Goal: Task Accomplishment & Management: Manage account settings

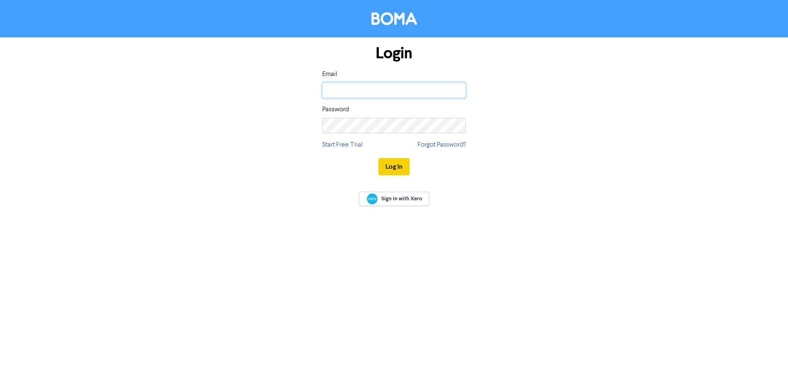
type input "[PERSON_NAME][EMAIL_ADDRESS][DOMAIN_NAME]"
click at [395, 168] on button "Log In" at bounding box center [393, 166] width 31 height 17
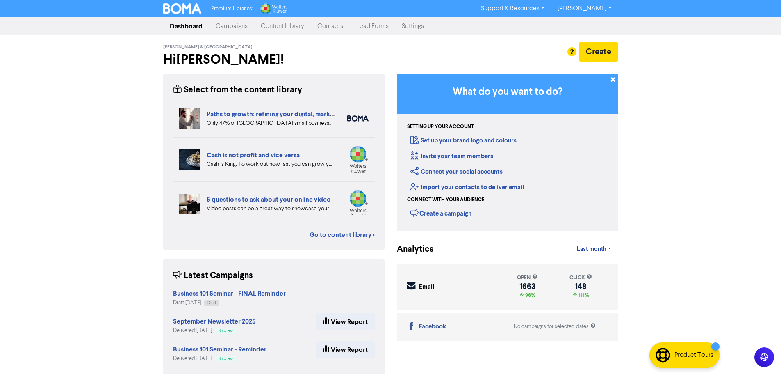
click at [327, 26] on link "Contacts" at bounding box center [330, 26] width 39 height 16
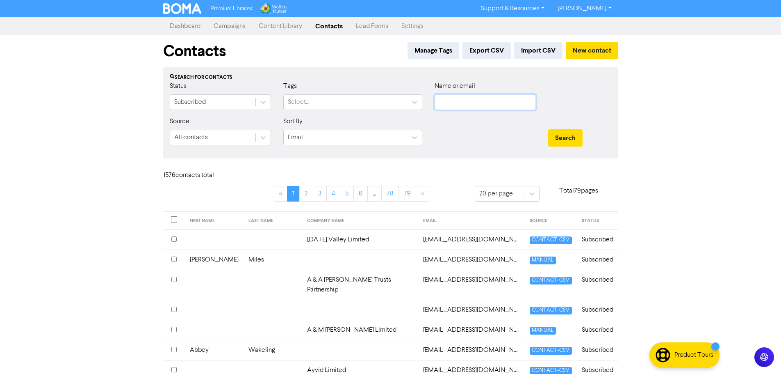
click at [466, 106] on input "text" at bounding box center [485, 102] width 101 height 16
click at [572, 134] on button "Search" at bounding box center [565, 137] width 34 height 17
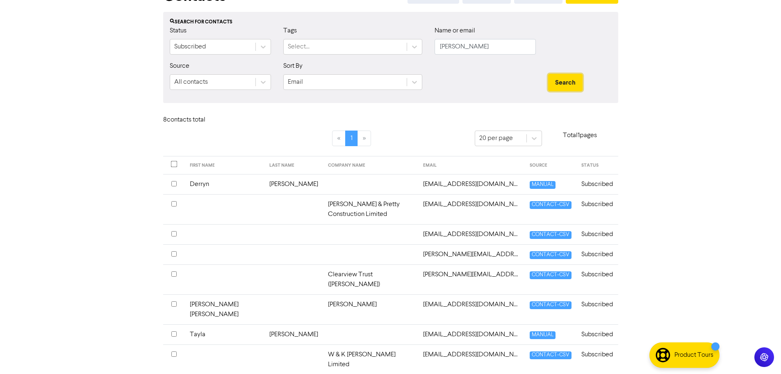
scroll to position [68, 0]
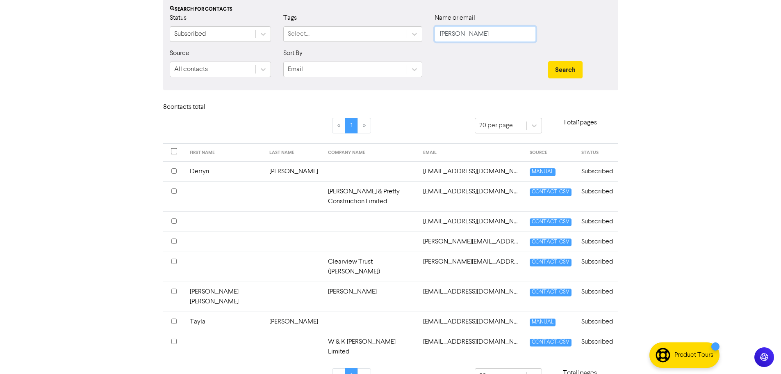
click at [481, 32] on input "[PERSON_NAME]" at bounding box center [485, 34] width 101 height 16
type input "m"
type input "noddy"
click at [548, 61] on button "Search" at bounding box center [565, 69] width 34 height 17
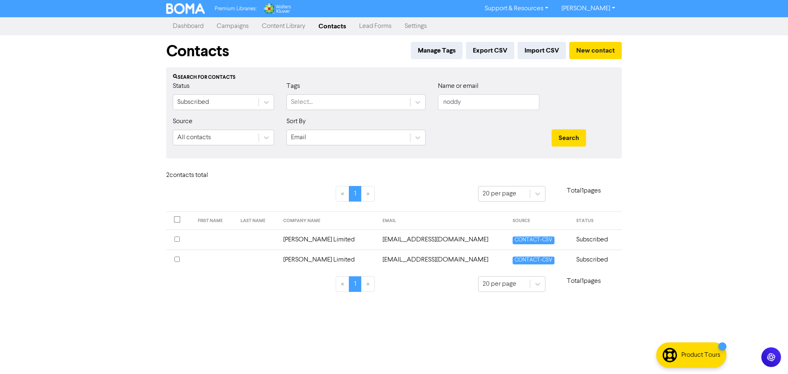
click at [177, 258] on input "checkbox" at bounding box center [176, 258] width 5 height 5
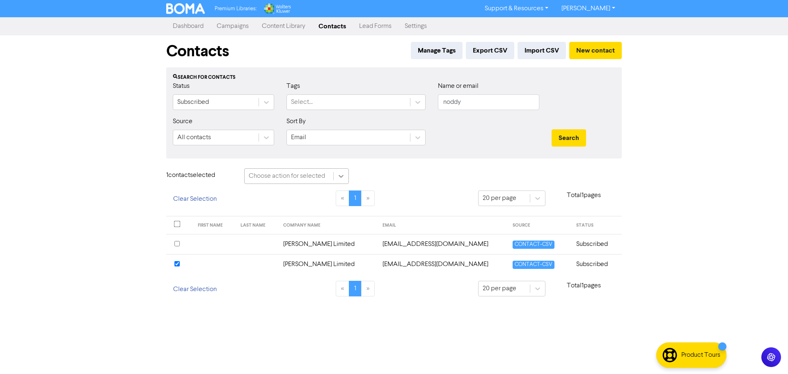
click at [343, 174] on icon at bounding box center [341, 176] width 8 height 8
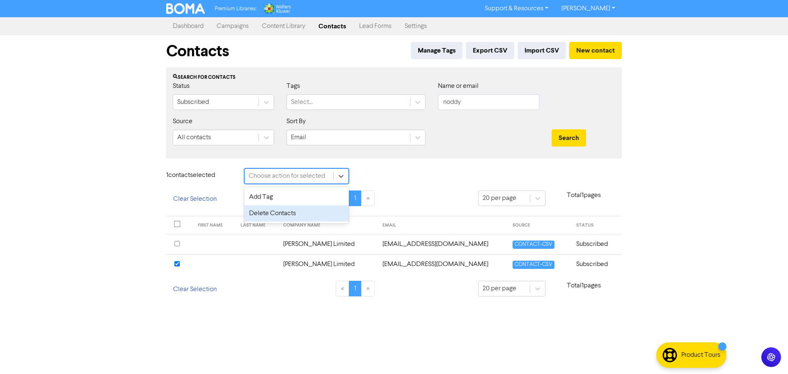
click at [271, 212] on div "Delete Contacts" at bounding box center [296, 213] width 105 height 16
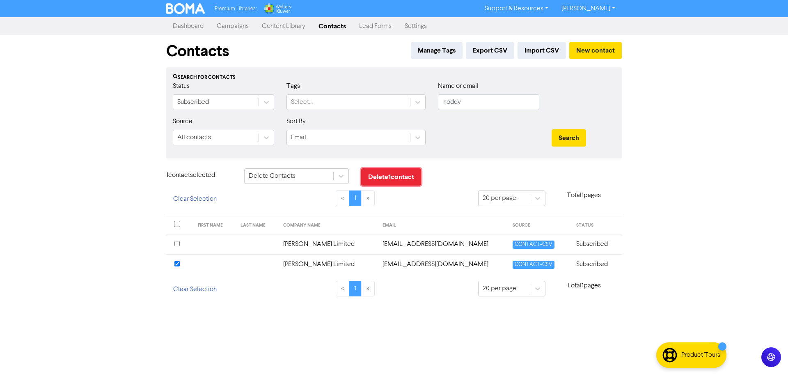
click at [385, 180] on button "Delete 1 contact" at bounding box center [391, 176] width 60 height 17
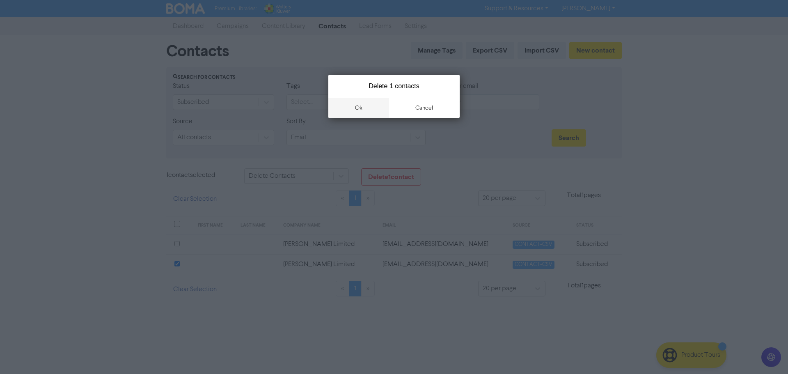
click at [360, 109] on button "ok" at bounding box center [358, 108] width 61 height 21
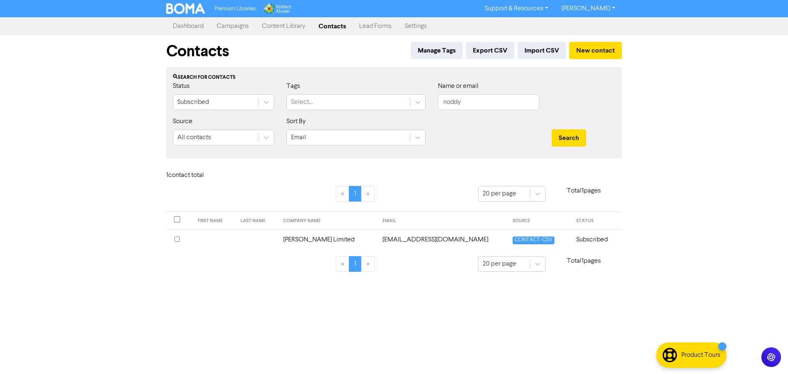
click at [175, 239] on input "checkbox" at bounding box center [176, 238] width 5 height 5
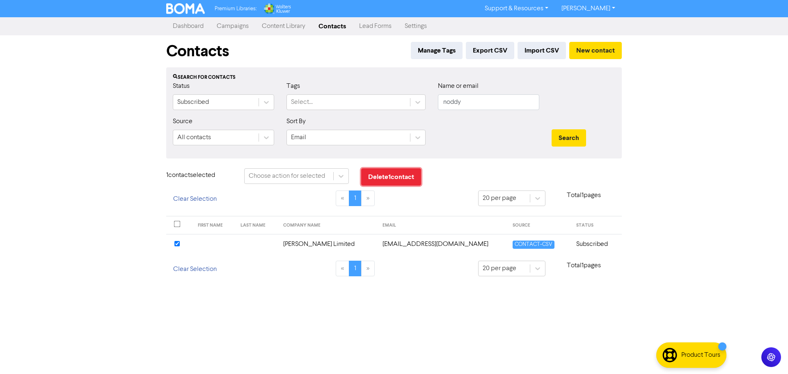
click at [383, 175] on button "Delete 1 contact" at bounding box center [391, 176] width 60 height 17
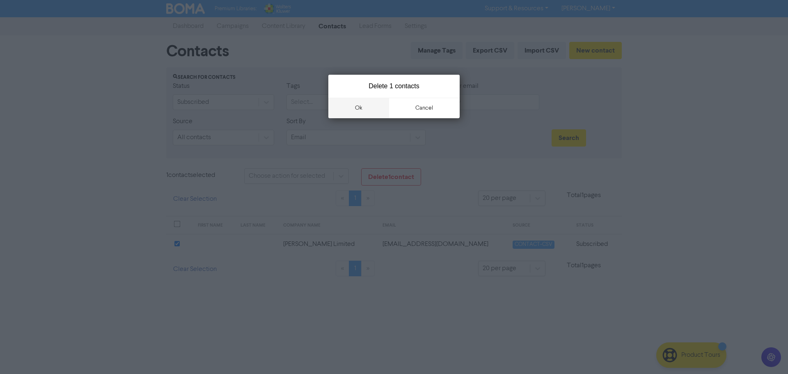
click at [359, 107] on button "ok" at bounding box center [358, 108] width 61 height 21
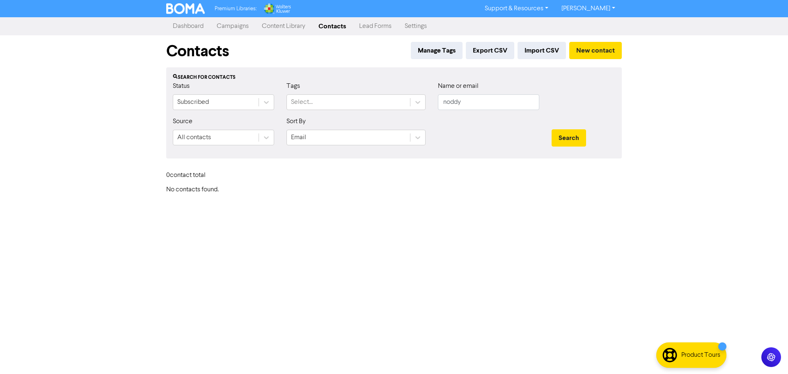
click at [184, 25] on link "Dashboard" at bounding box center [188, 26] width 44 height 16
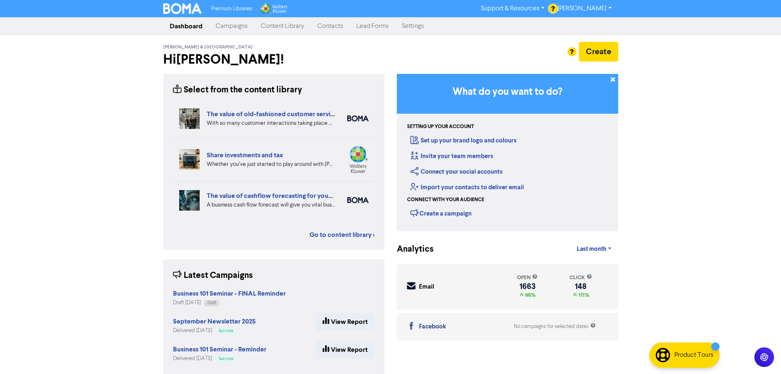
click at [325, 27] on link "Contacts" at bounding box center [330, 26] width 39 height 16
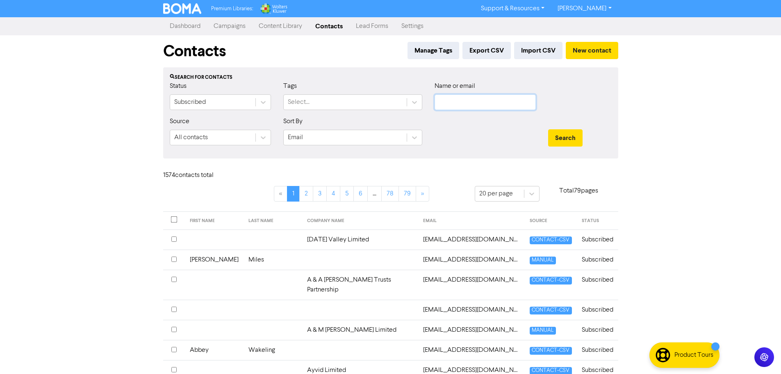
click at [461, 105] on input "text" at bounding box center [485, 102] width 101 height 16
click at [548, 129] on button "Search" at bounding box center [565, 137] width 34 height 17
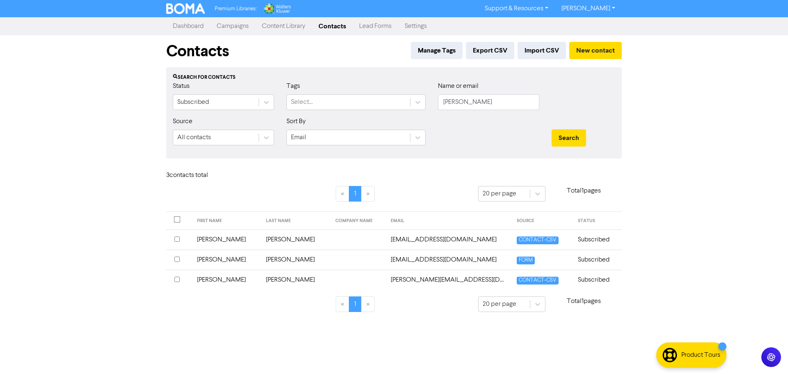
click at [177, 280] on input "checkbox" at bounding box center [176, 278] width 5 height 5
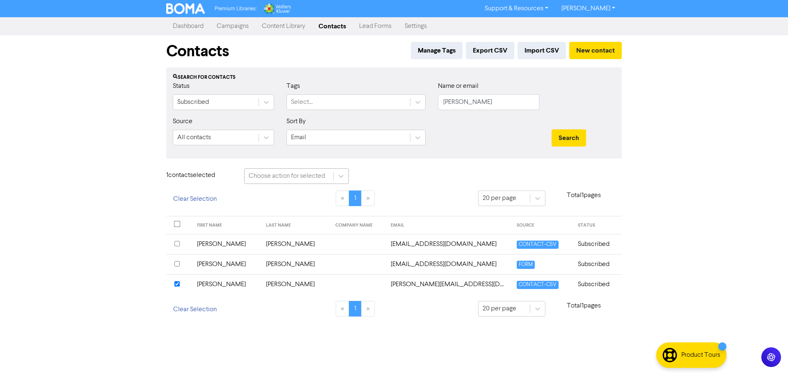
click at [332, 177] on div "Choose action for selected" at bounding box center [288, 176] width 89 height 15
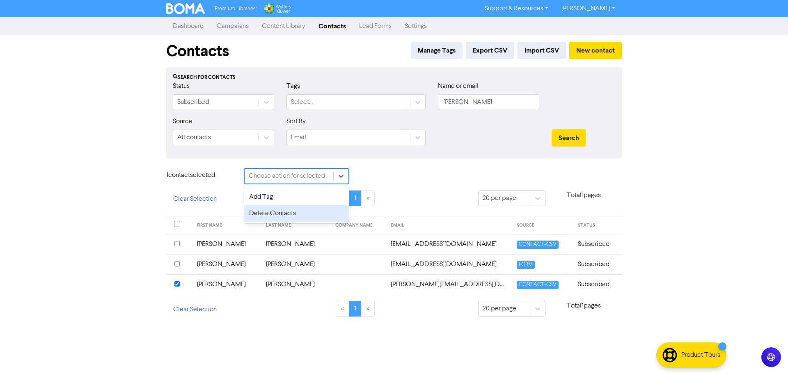
click at [272, 216] on div "Delete Contacts" at bounding box center [296, 213] width 105 height 16
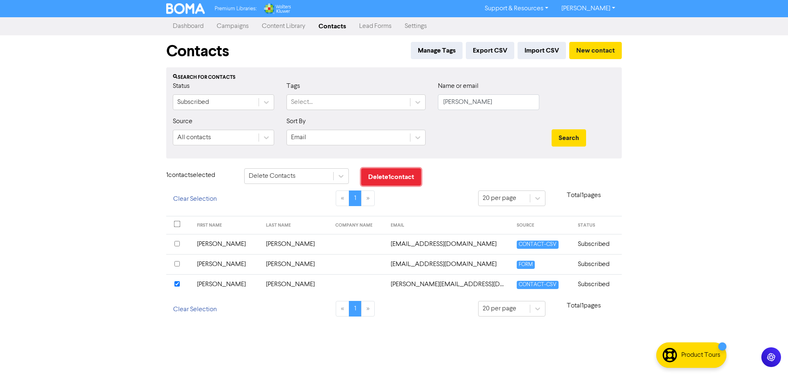
click at [388, 176] on button "Delete 1 contact" at bounding box center [391, 176] width 60 height 17
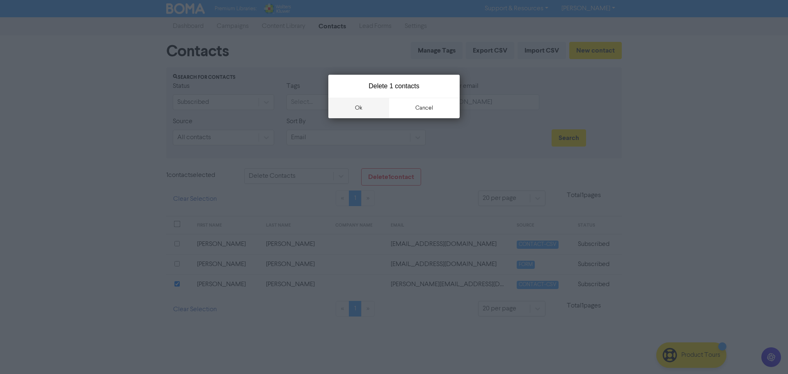
click at [357, 110] on button "ok" at bounding box center [358, 108] width 61 height 21
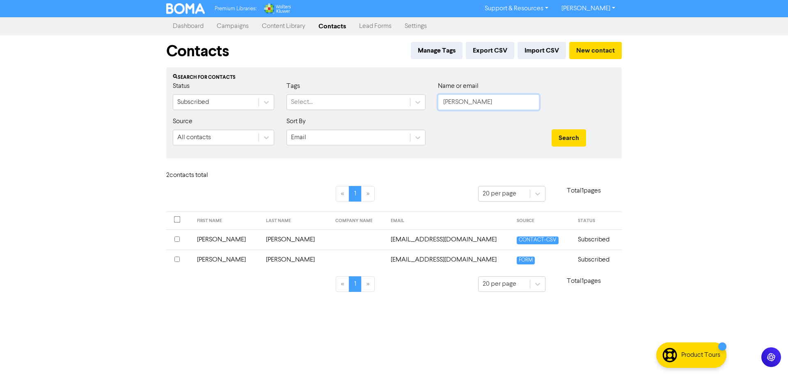
click at [462, 105] on input "[PERSON_NAME]" at bounding box center [488, 102] width 101 height 16
type input "a"
click at [570, 135] on button "Search" at bounding box center [568, 137] width 34 height 17
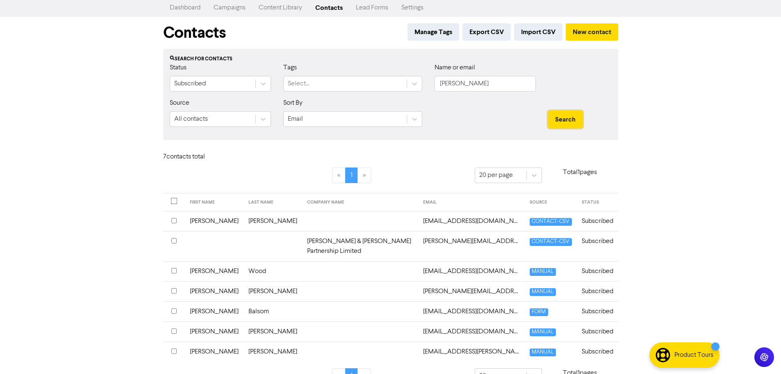
scroll to position [28, 0]
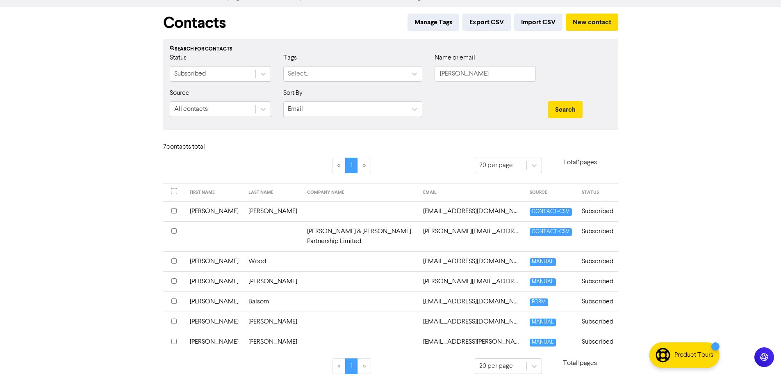
click at [174, 278] on input "checkbox" at bounding box center [173, 280] width 5 height 5
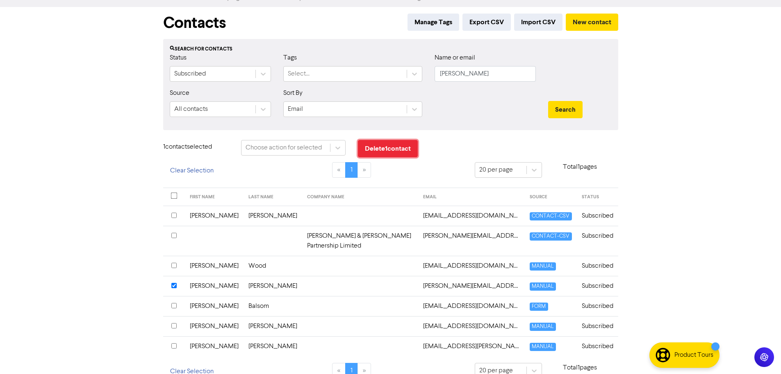
click at [384, 146] on button "Delete 1 contact" at bounding box center [388, 148] width 60 height 17
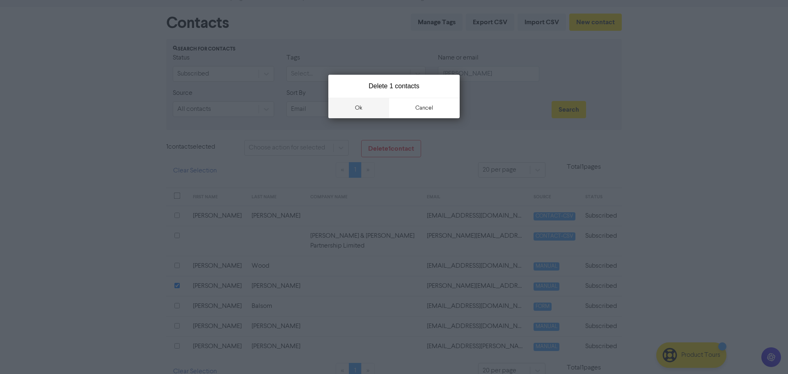
click at [358, 105] on button "ok" at bounding box center [358, 108] width 61 height 21
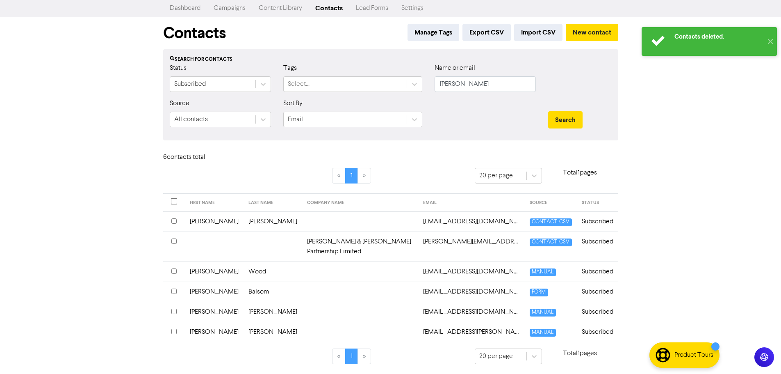
scroll to position [8, 0]
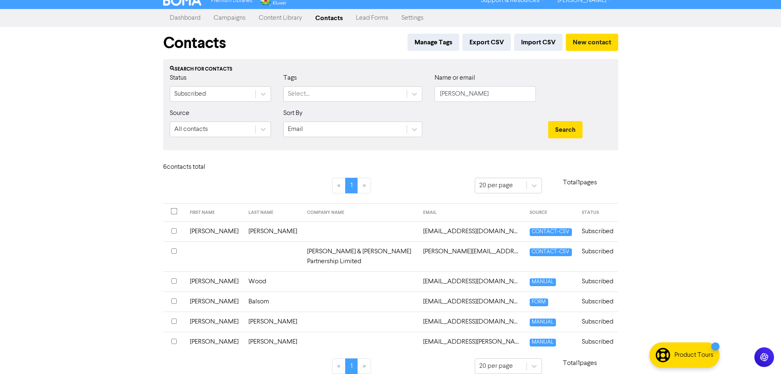
click at [174, 231] on input "checkbox" at bounding box center [173, 230] width 5 height 5
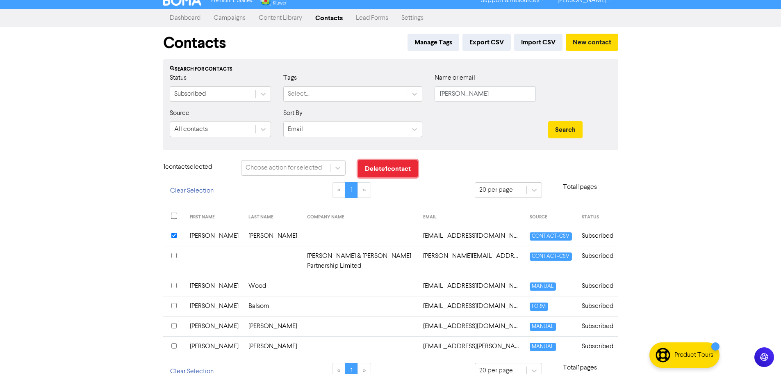
click at [391, 166] on button "Delete 1 contact" at bounding box center [388, 168] width 60 height 17
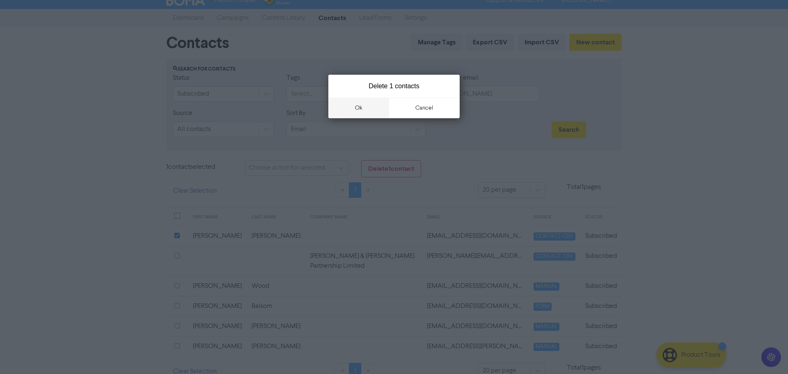
click at [351, 107] on button "ok" at bounding box center [358, 108] width 61 height 21
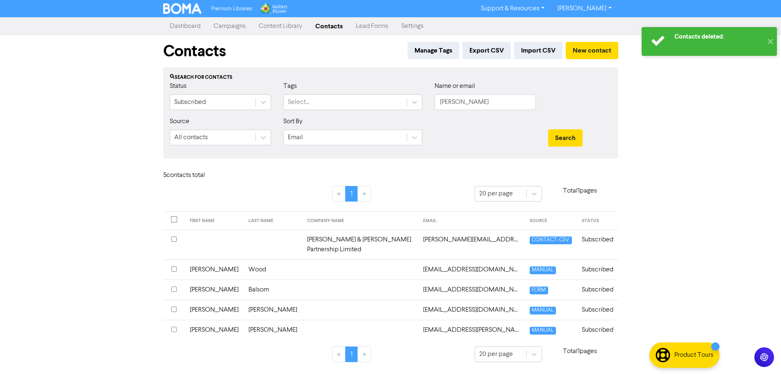
scroll to position [0, 0]
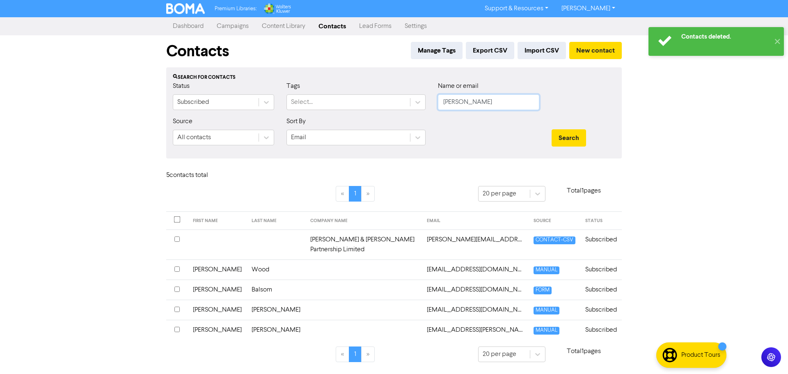
click at [467, 100] on input "[PERSON_NAME]" at bounding box center [488, 102] width 101 height 16
type input "s"
type input "[PERSON_NAME]"
click at [551, 129] on button "Search" at bounding box center [568, 137] width 34 height 17
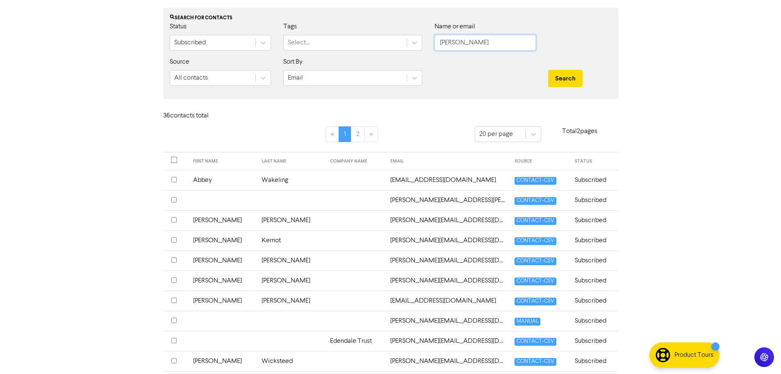
scroll to position [82, 0]
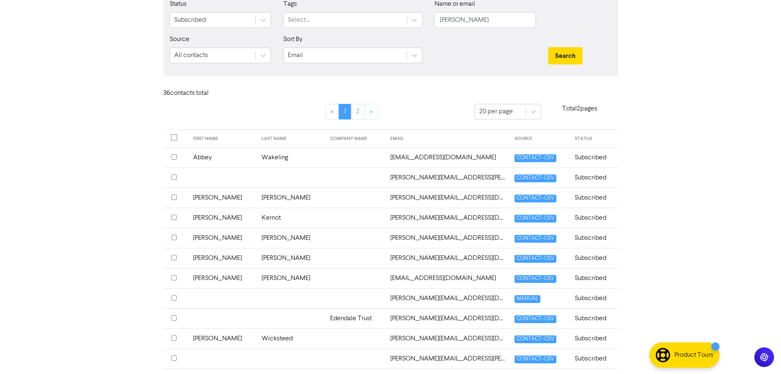
click at [173, 197] on input "checkbox" at bounding box center [173, 196] width 5 height 5
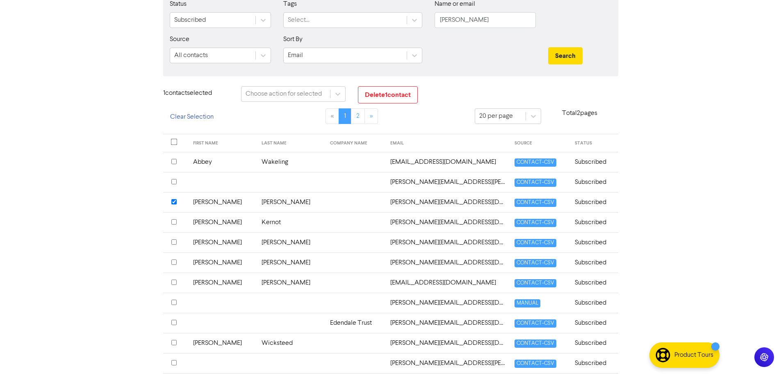
click at [174, 181] on input "checkbox" at bounding box center [173, 181] width 5 height 5
click at [395, 96] on button "Delete 2 contact s" at bounding box center [390, 94] width 64 height 17
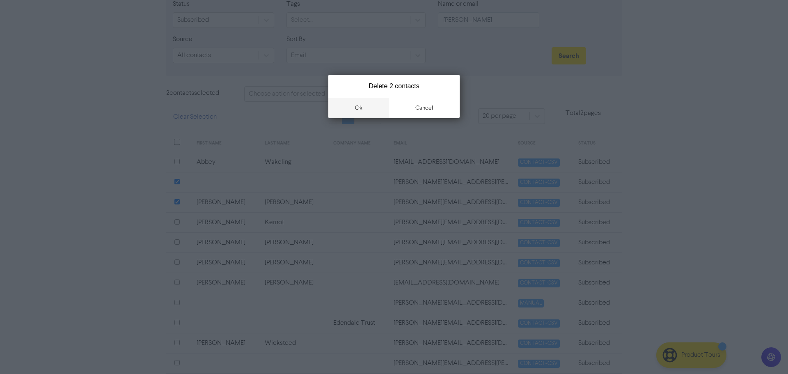
click at [364, 107] on button "ok" at bounding box center [358, 108] width 61 height 21
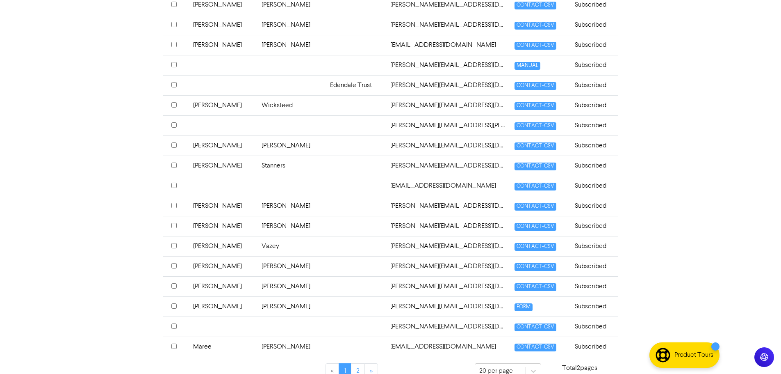
scroll to position [287, 0]
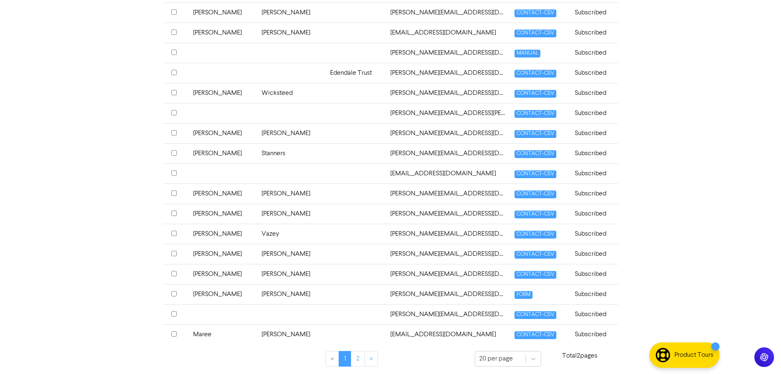
click at [173, 193] on input "checkbox" at bounding box center [173, 192] width 5 height 5
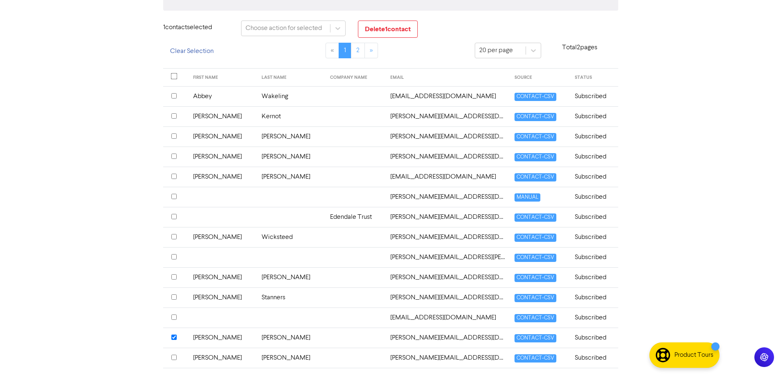
scroll to position [130, 0]
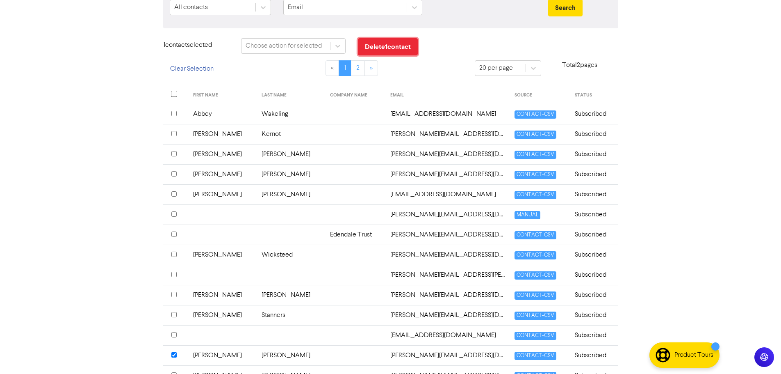
click at [386, 50] on button "Delete 1 contact" at bounding box center [388, 46] width 60 height 17
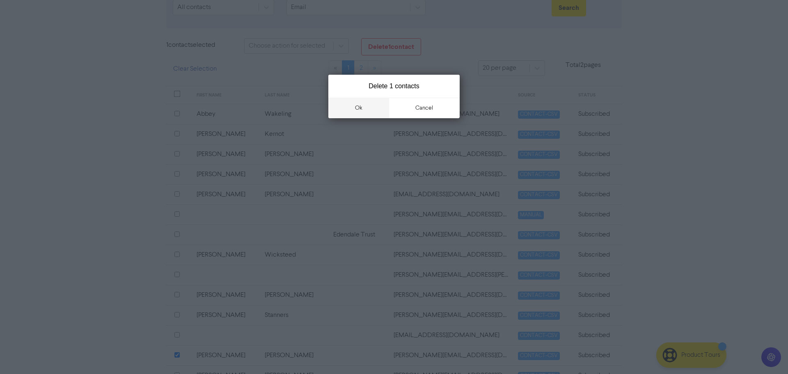
click at [357, 109] on button "ok" at bounding box center [358, 108] width 61 height 21
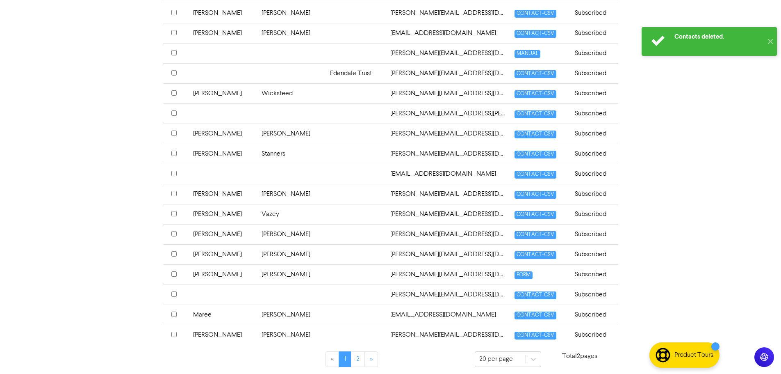
scroll to position [290, 0]
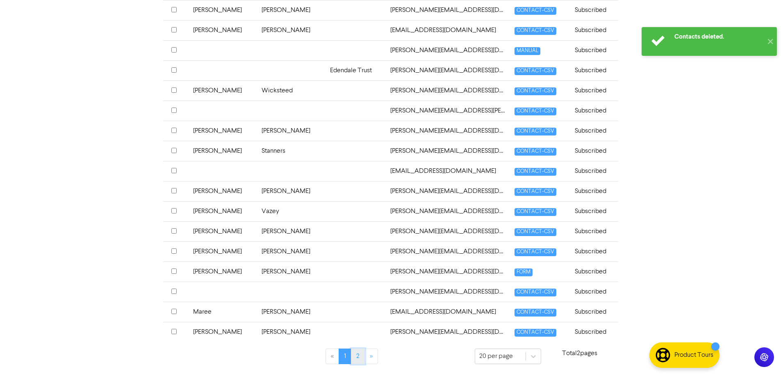
click at [359, 359] on link "2" at bounding box center [358, 356] width 14 height 16
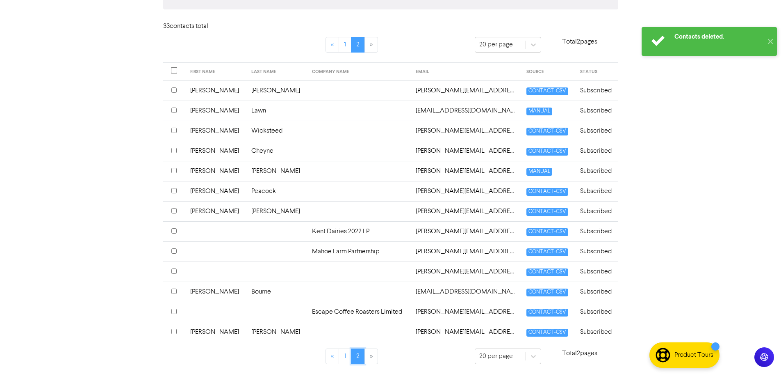
scroll to position [149, 0]
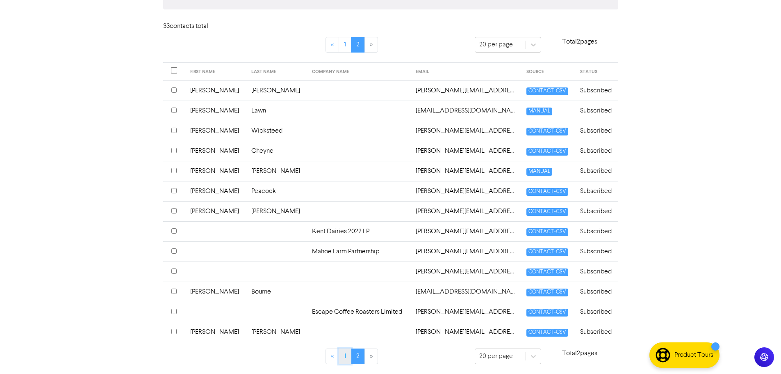
click at [343, 356] on link "1" at bounding box center [345, 356] width 13 height 16
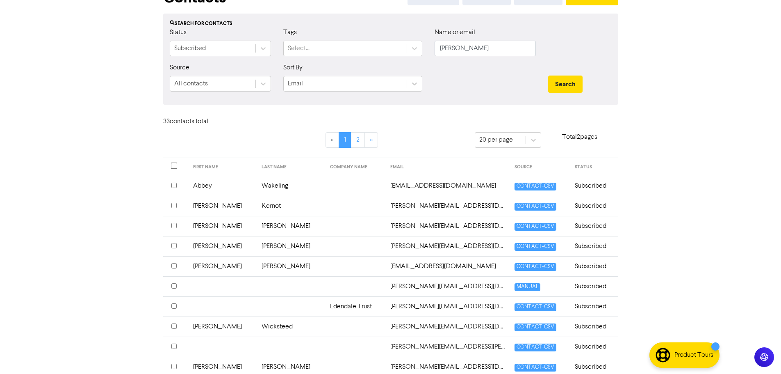
scroll to position [0, 0]
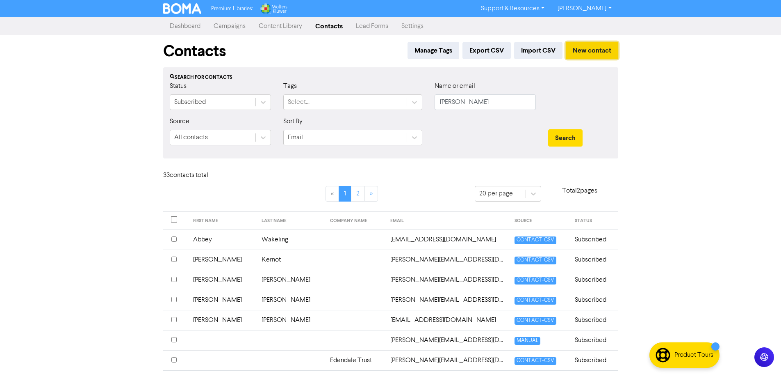
click at [584, 48] on button "New contact" at bounding box center [592, 50] width 53 height 17
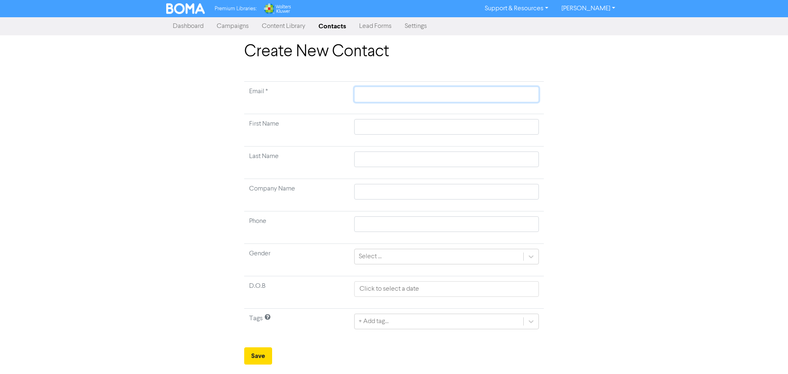
click at [377, 96] on input "text" at bounding box center [446, 95] width 185 height 16
type input "b"
type input "br"
type input "bro"
type input "[PERSON_NAME]"
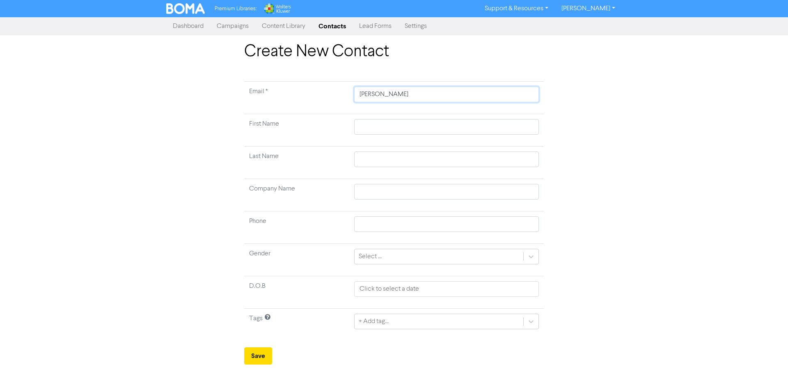
type input "[PERSON_NAME]"
type input "brody@"
type input "[PERSON_NAME]"
type input "brody@sc"
type input "[PERSON_NAME]"
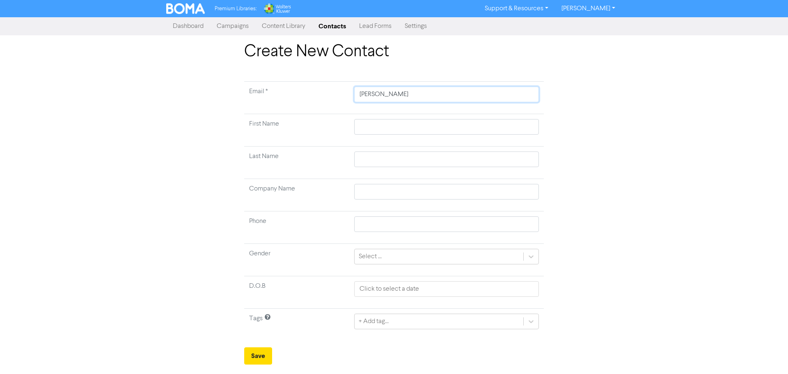
type input "[PERSON_NAME]@[PERSON_NAME]"
type input "brody@[PERSON_NAME]"
type input "[PERSON_NAME]"
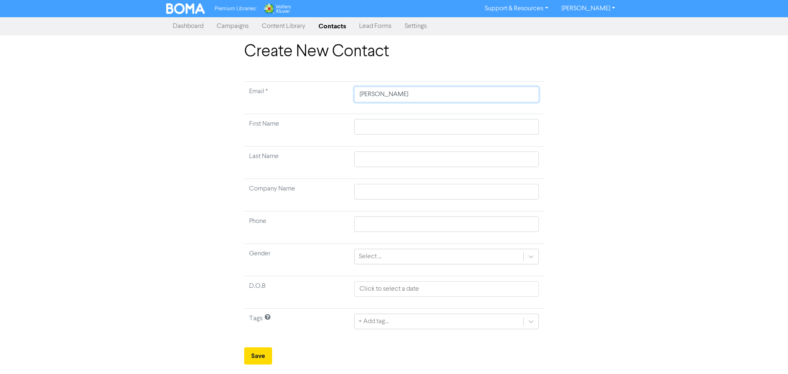
type input "[PERSON_NAME]"
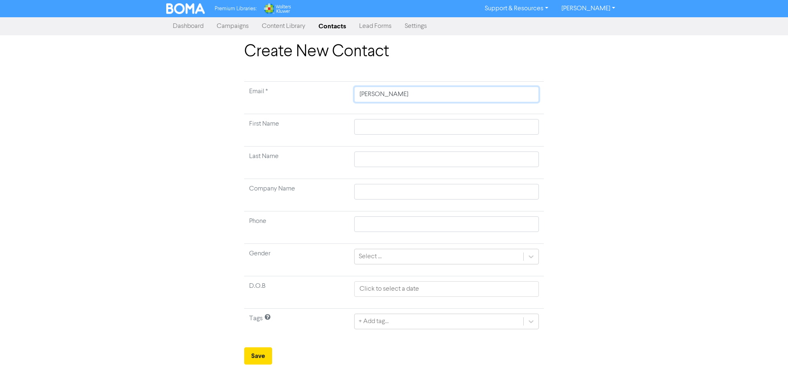
type input "[PERSON_NAME]."
type input "brody@schurrireland.c"
type input "[PERSON_NAME][EMAIL_ADDRESS][DOMAIN_NAME]"
type input "[PERSON_NAME][EMAIL_ADDRESS][DOMAIN_NAME]."
type input "brody@schurrireland.co.n"
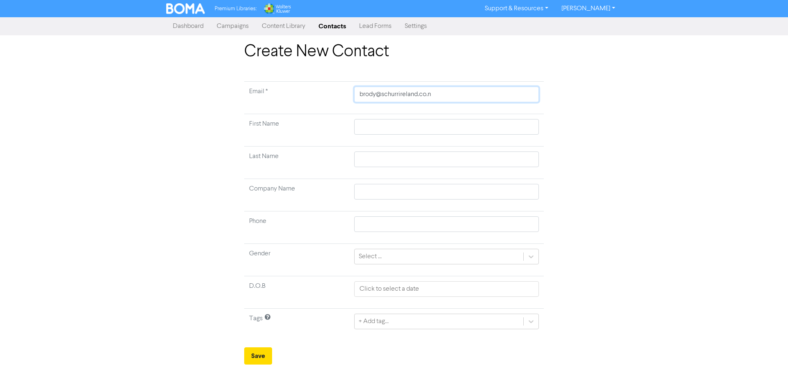
type input "[PERSON_NAME][EMAIL_ADDRESS][DOMAIN_NAME]"
click at [364, 123] on input "text" at bounding box center [446, 127] width 185 height 16
type input "B"
type input "Br"
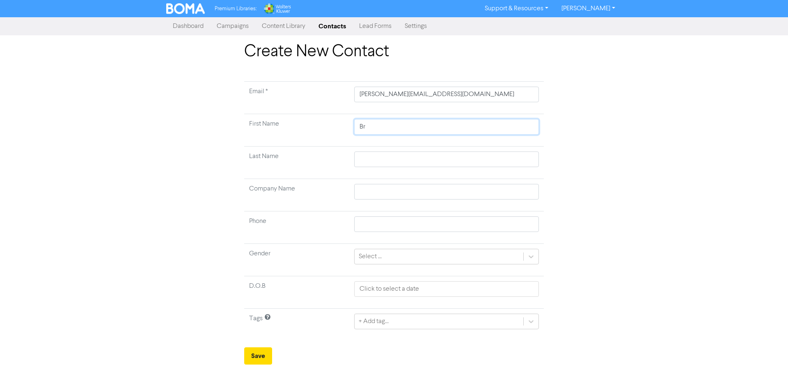
type input "Bro"
type input "[PERSON_NAME]"
type input "Brody"
click at [363, 155] on input "text" at bounding box center [446, 159] width 185 height 16
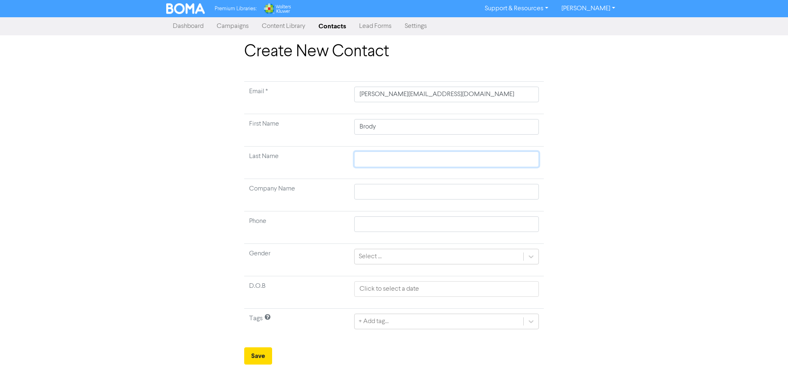
type input "a"
type input "A"
type input "An"
type input "Ans"
type input "Ansl"
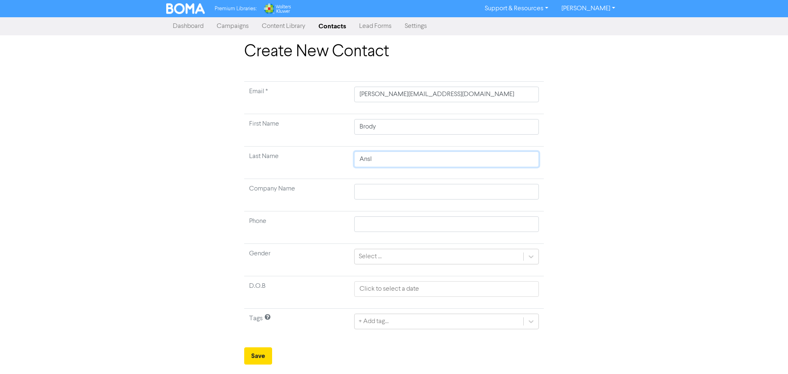
type input "Ansle"
type input "[PERSON_NAME]"
click at [262, 357] on button "Save" at bounding box center [258, 355] width 28 height 17
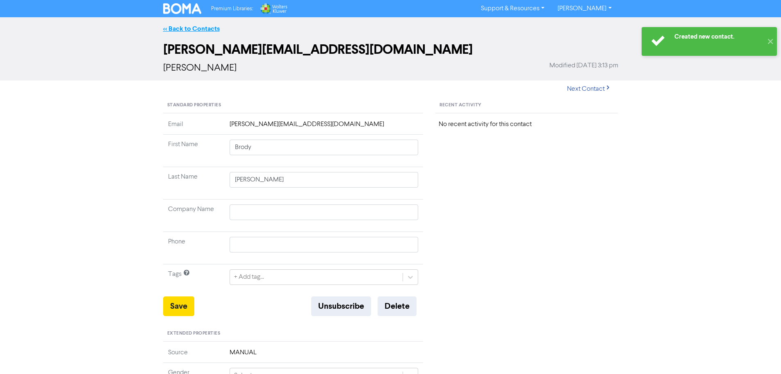
click at [177, 25] on link "<< Back to Contacts" at bounding box center [191, 29] width 57 height 8
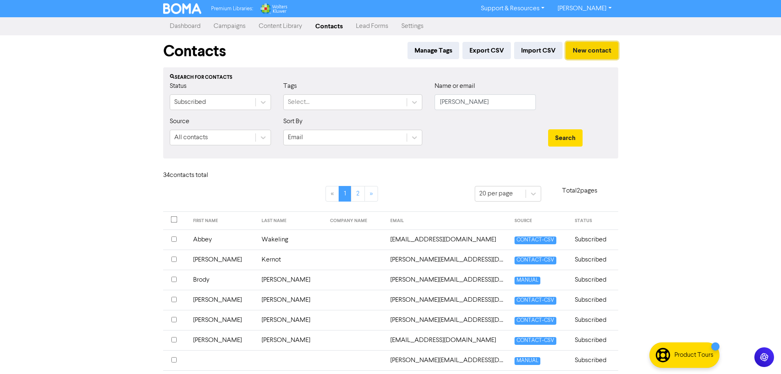
click at [588, 46] on button "New contact" at bounding box center [592, 50] width 53 height 17
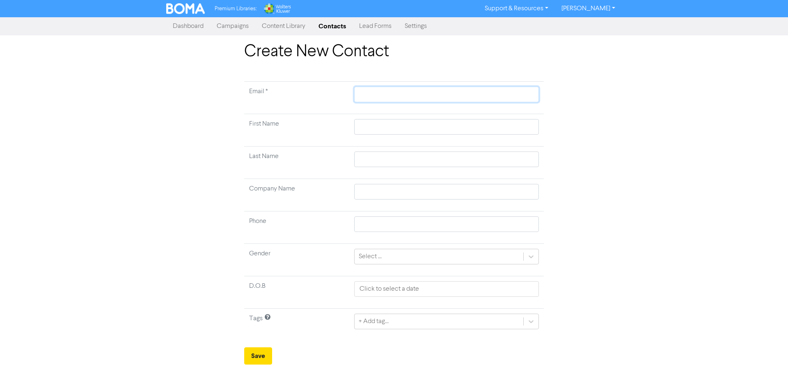
click at [371, 93] on input "text" at bounding box center [446, 95] width 185 height 16
type input "v"
type input "va"
type input "vau"
type input "vaug"
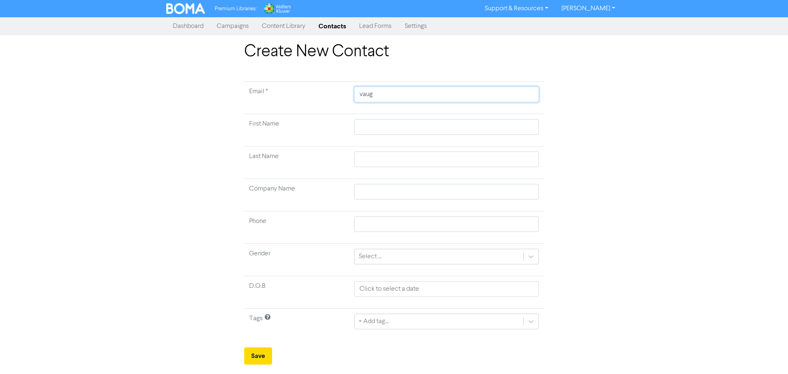
type input "[PERSON_NAME]"
type input "vaugha"
type input "[PERSON_NAME]"
click at [398, 132] on input "text" at bounding box center [446, 127] width 185 height 16
click at [385, 153] on input "text" at bounding box center [446, 159] width 185 height 16
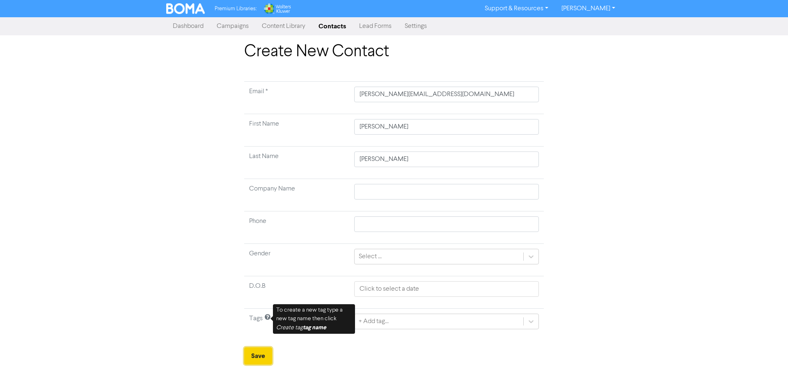
click at [258, 352] on button "Save" at bounding box center [258, 355] width 28 height 17
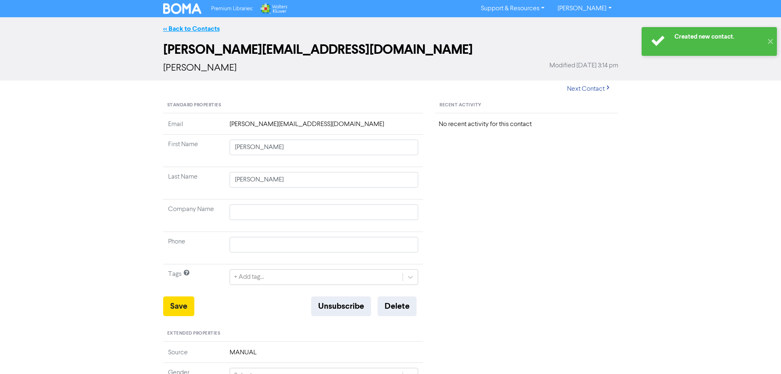
click at [206, 30] on link "<< Back to Contacts" at bounding box center [191, 29] width 57 height 8
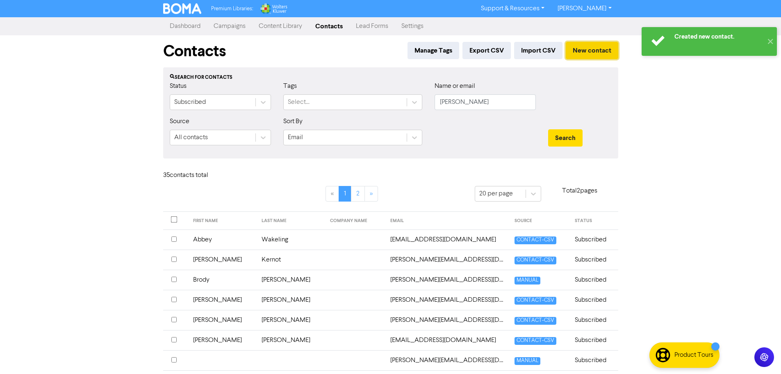
click at [590, 52] on button "New contact" at bounding box center [592, 50] width 53 height 17
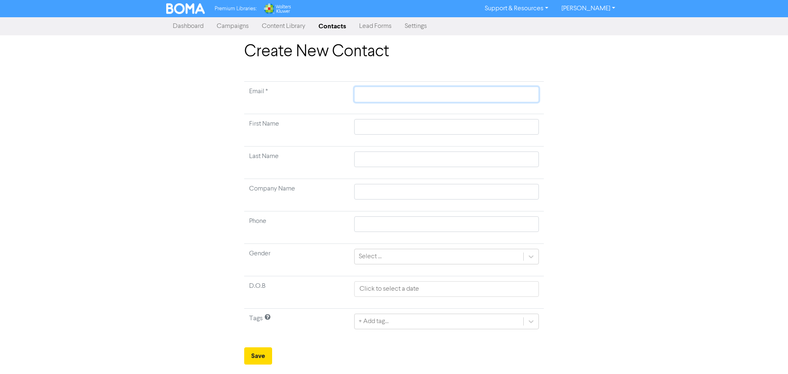
click at [388, 98] on input "text" at bounding box center [446, 95] width 185 height 16
click at [374, 125] on input "text" at bounding box center [446, 127] width 185 height 16
click at [372, 155] on input "text" at bounding box center [446, 159] width 185 height 16
click at [256, 356] on button "Save" at bounding box center [258, 355] width 28 height 17
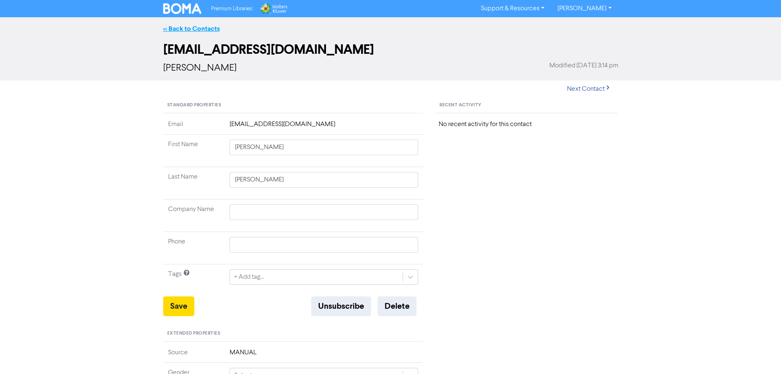
click at [187, 25] on link "<< Back to Contacts" at bounding box center [191, 29] width 57 height 8
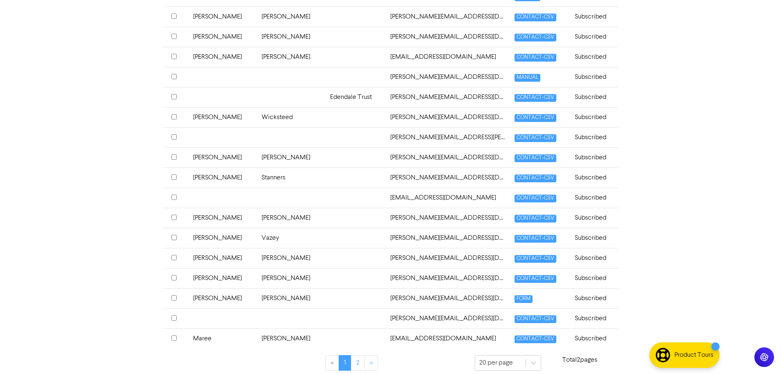
scroll to position [290, 0]
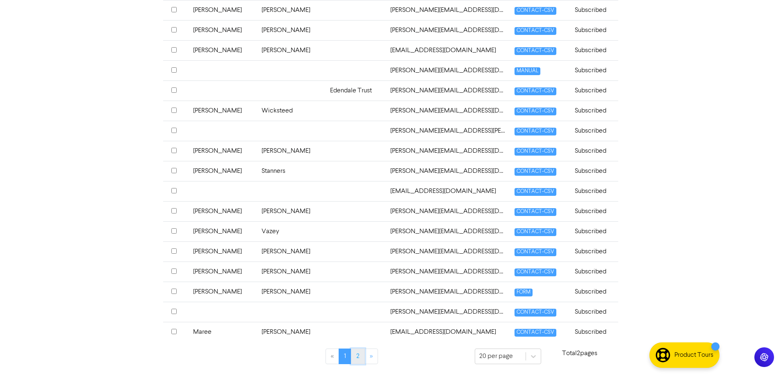
click at [358, 355] on link "2" at bounding box center [358, 356] width 14 height 16
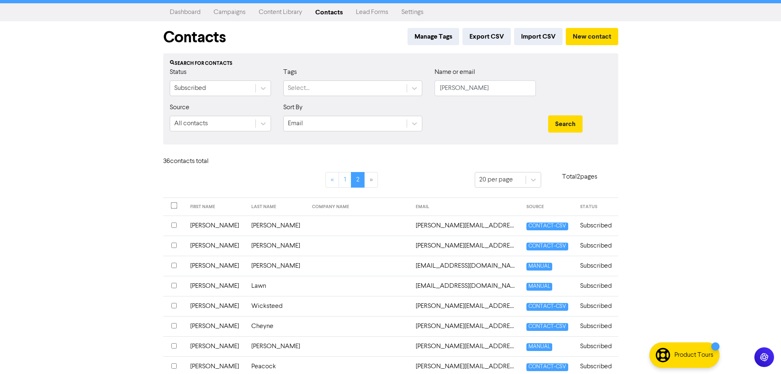
scroll to position [0, 0]
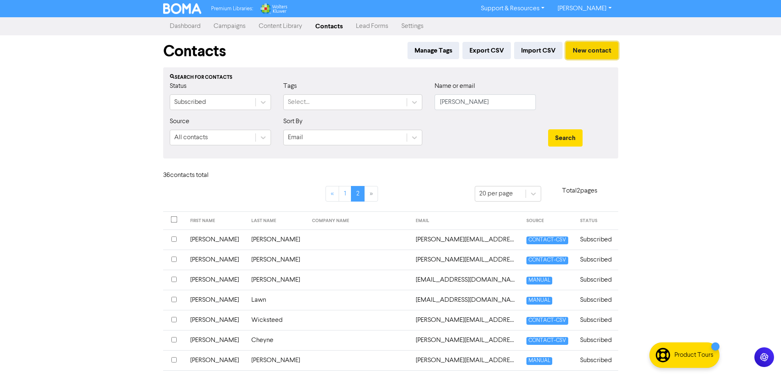
click at [592, 47] on button "New contact" at bounding box center [592, 50] width 53 height 17
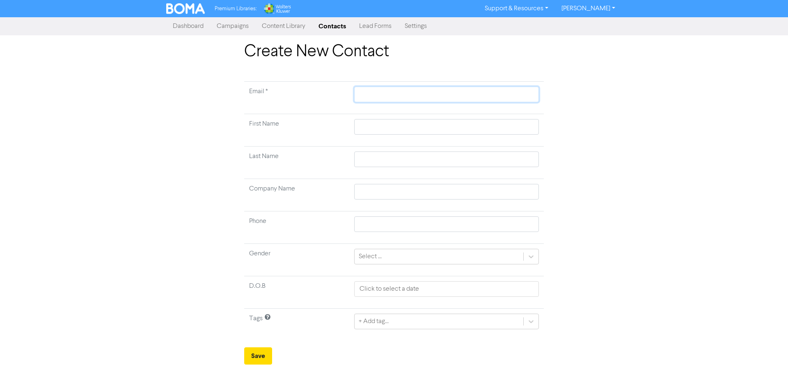
click at [397, 96] on input "text" at bounding box center [446, 95] width 185 height 16
click at [378, 126] on input "text" at bounding box center [446, 127] width 185 height 16
click at [372, 161] on input "text" at bounding box center [446, 159] width 185 height 16
click at [256, 354] on button "Save" at bounding box center [258, 355] width 28 height 17
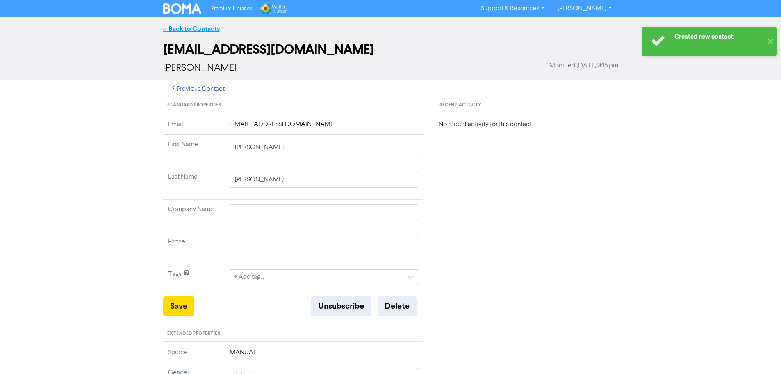
click at [204, 29] on link "<< Back to Contacts" at bounding box center [191, 29] width 57 height 8
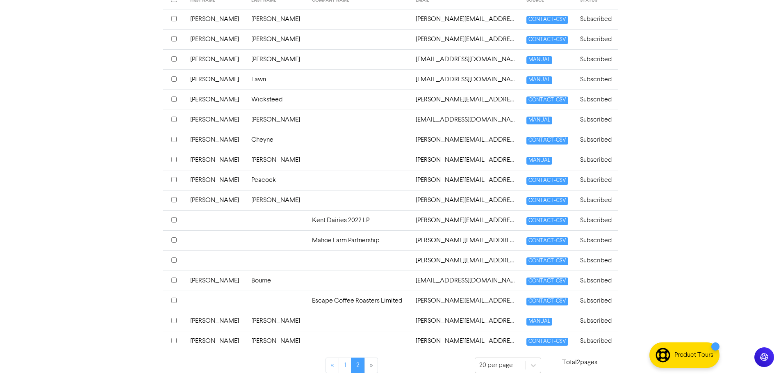
scroll to position [229, 0]
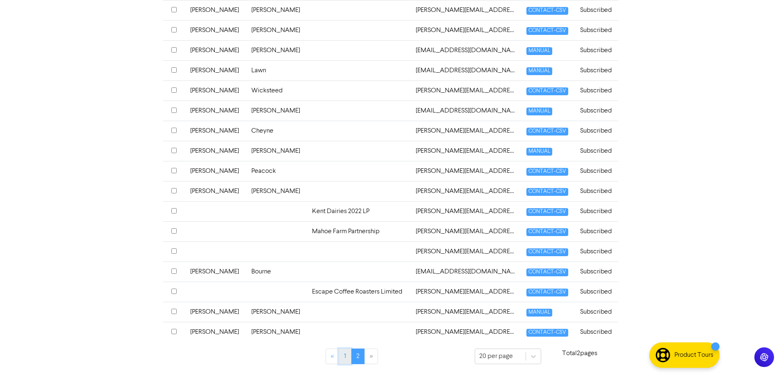
click at [345, 356] on link "1" at bounding box center [345, 356] width 13 height 16
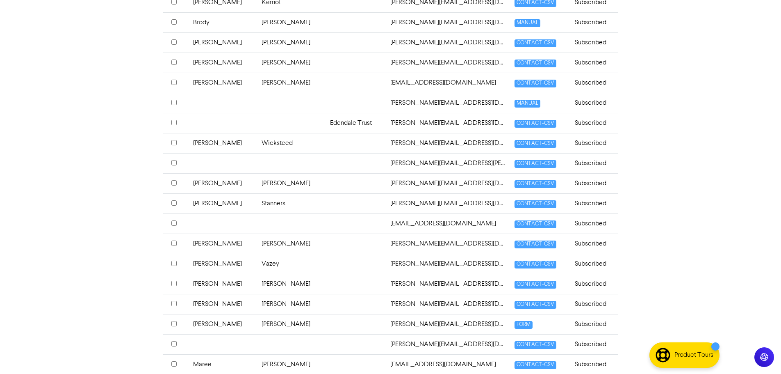
scroll to position [270, 0]
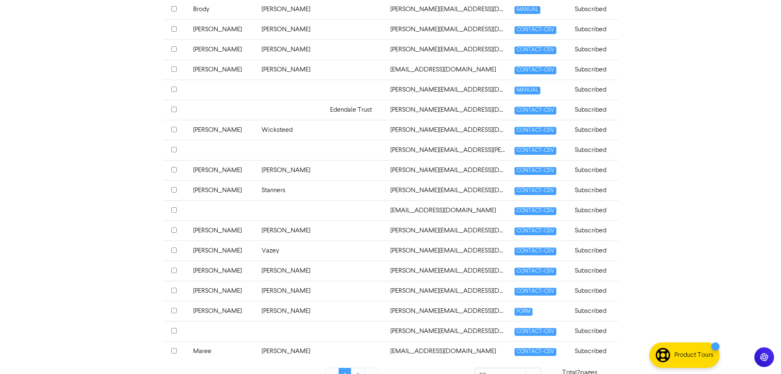
click at [174, 311] on input "checkbox" at bounding box center [173, 310] width 5 height 5
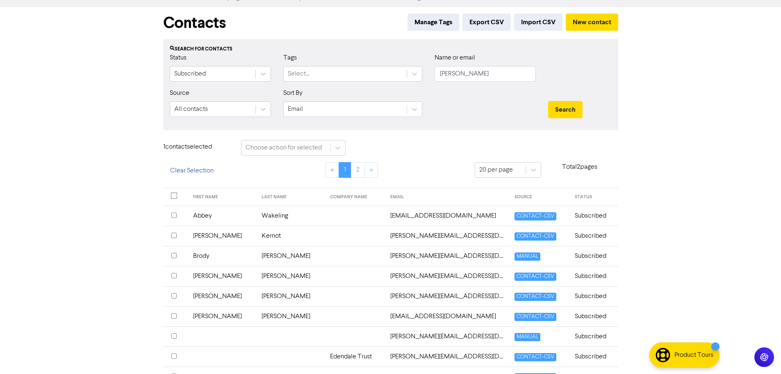
scroll to position [0, 0]
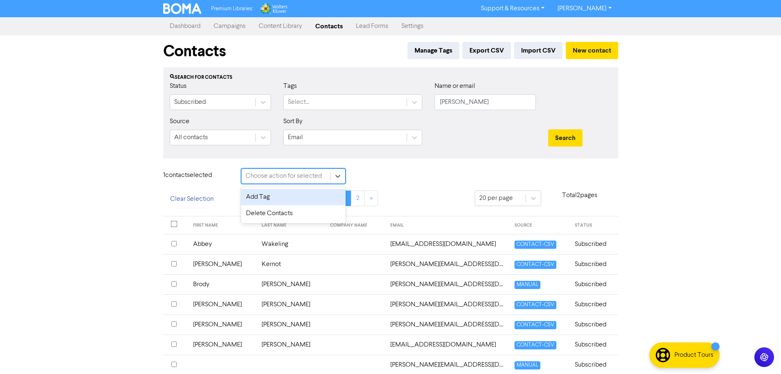
click at [299, 176] on div "Choose action for selected" at bounding box center [284, 176] width 76 height 10
click at [265, 212] on div "Delete Contacts" at bounding box center [293, 213] width 105 height 16
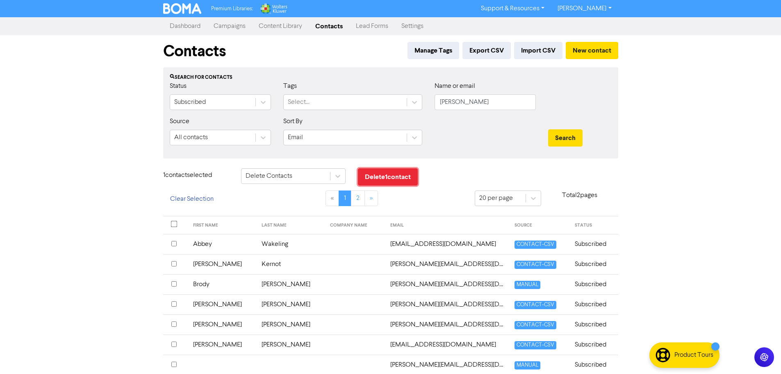
click at [407, 178] on button "Delete 1 contact" at bounding box center [388, 176] width 60 height 17
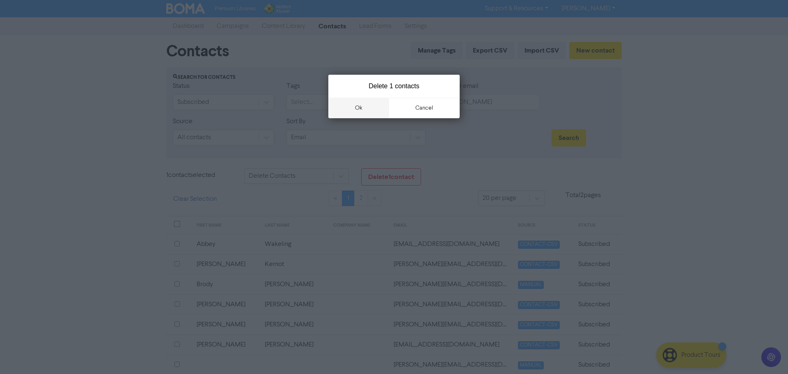
click at [358, 108] on button "ok" at bounding box center [358, 108] width 61 height 21
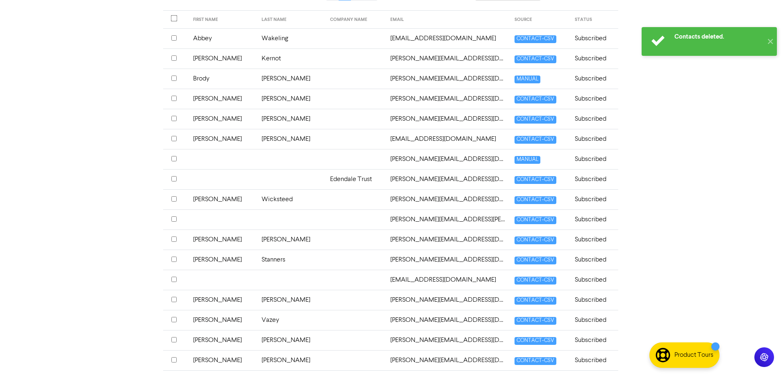
scroll to position [43, 0]
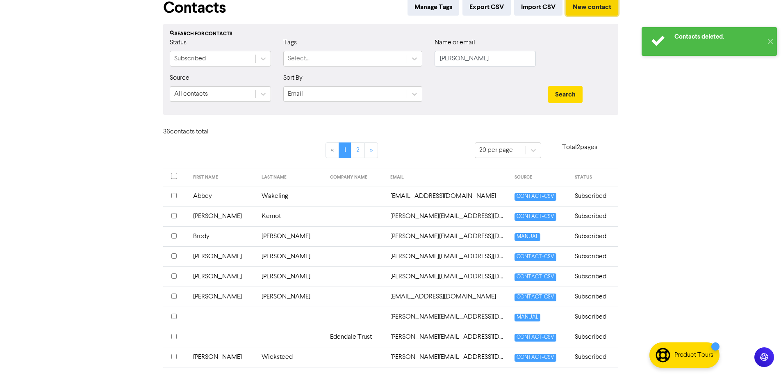
click at [579, 9] on button "New contact" at bounding box center [592, 6] width 53 height 17
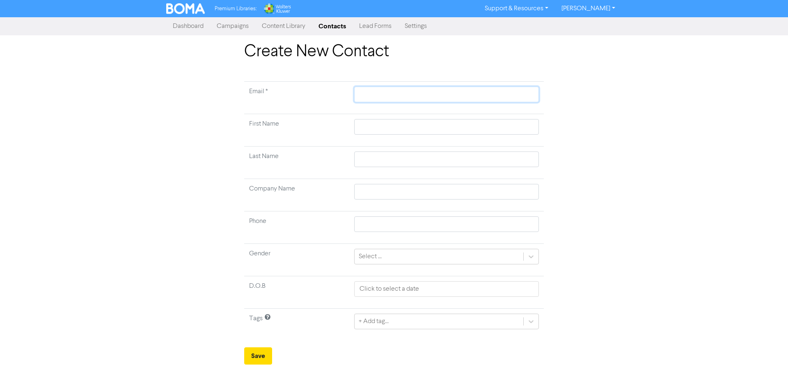
click at [384, 97] on input "text" at bounding box center [446, 95] width 185 height 16
click at [381, 124] on input "text" at bounding box center [446, 127] width 185 height 16
click at [374, 158] on input "text" at bounding box center [446, 159] width 185 height 16
click at [258, 356] on button "Save" at bounding box center [258, 355] width 28 height 17
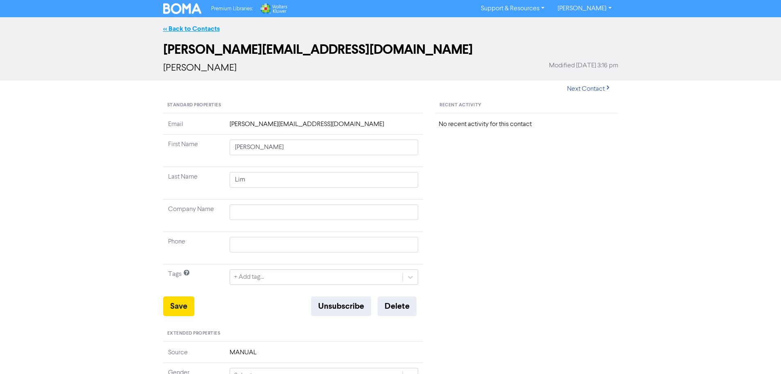
click at [192, 27] on link "<< Back to Contacts" at bounding box center [191, 29] width 57 height 8
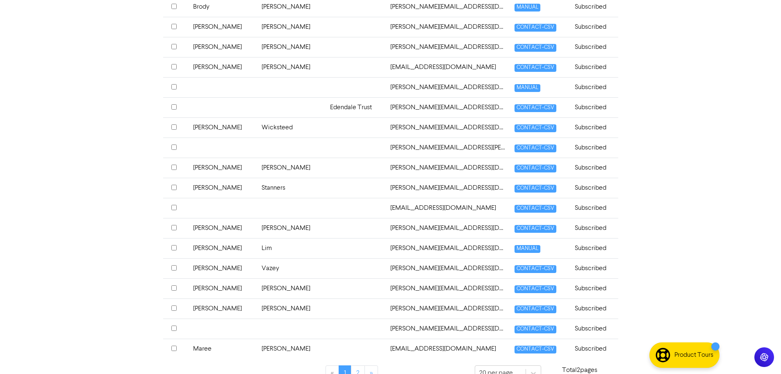
scroll to position [290, 0]
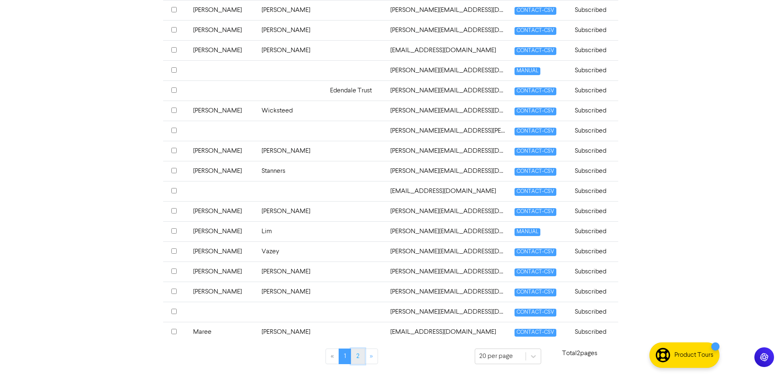
click at [358, 356] on link "2" at bounding box center [358, 356] width 14 height 16
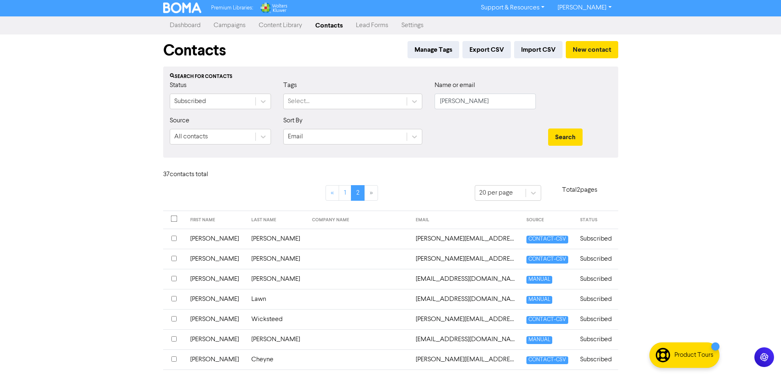
scroll to position [0, 0]
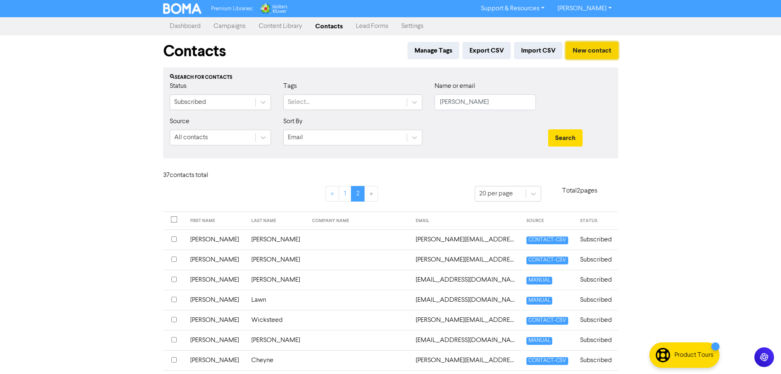
click at [576, 51] on button "New contact" at bounding box center [592, 50] width 53 height 17
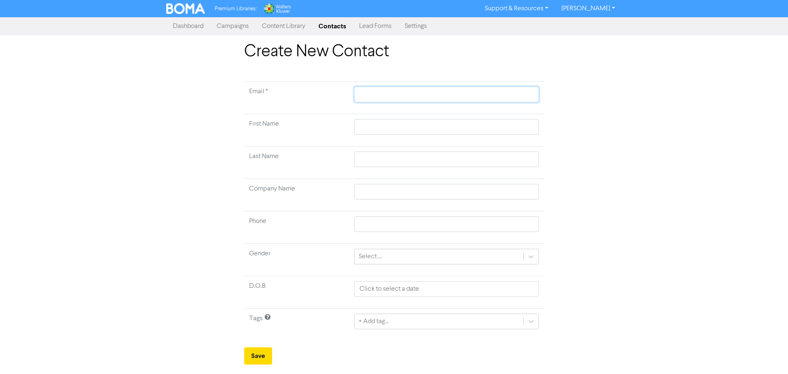
click at [376, 92] on input "text" at bounding box center [446, 95] width 185 height 16
click at [379, 126] on input "text" at bounding box center [446, 127] width 185 height 16
click at [381, 158] on input "text" at bounding box center [446, 159] width 185 height 16
click at [256, 356] on button "Save" at bounding box center [258, 355] width 28 height 17
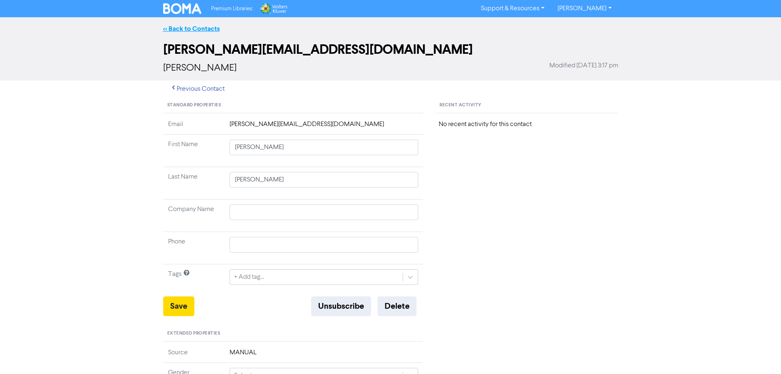
click at [196, 27] on link "<< Back to Contacts" at bounding box center [191, 29] width 57 height 8
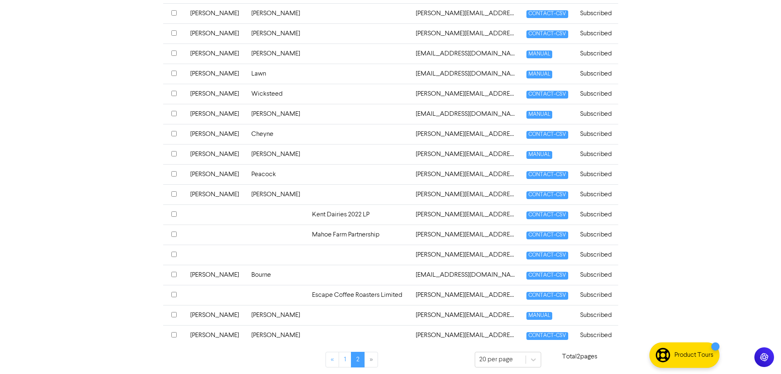
scroll to position [249, 0]
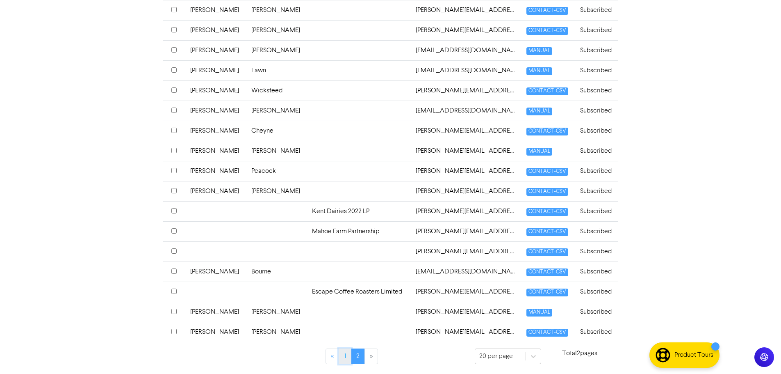
click at [343, 358] on link "1" at bounding box center [345, 356] width 13 height 16
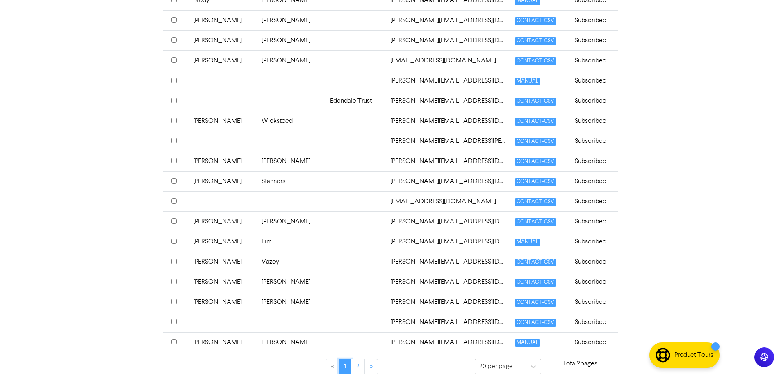
scroll to position [290, 0]
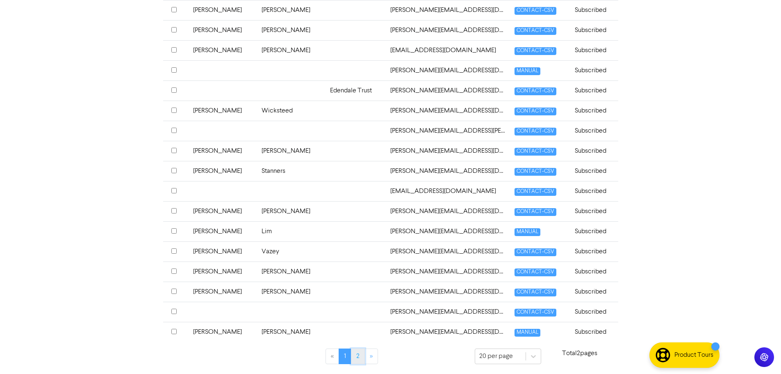
click at [359, 355] on link "2" at bounding box center [358, 356] width 14 height 16
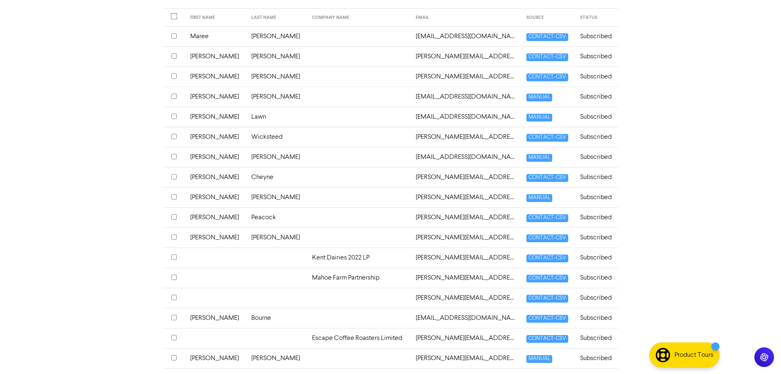
scroll to position [249, 0]
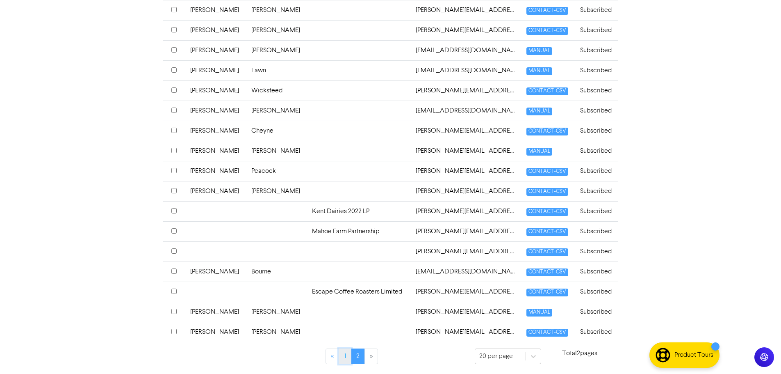
click at [347, 358] on link "1" at bounding box center [345, 356] width 13 height 16
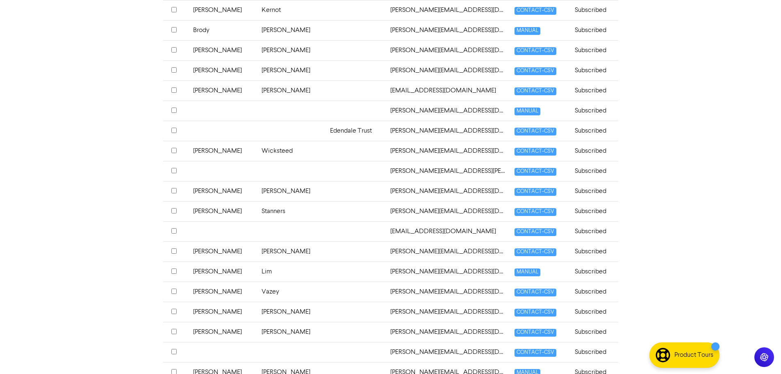
scroll to position [290, 0]
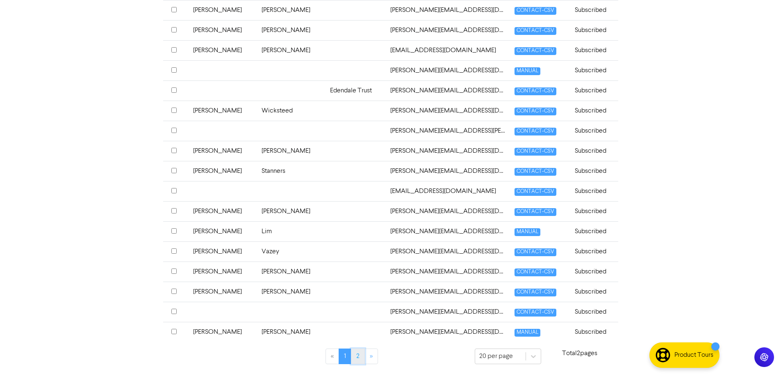
click at [356, 356] on link "2" at bounding box center [358, 356] width 14 height 16
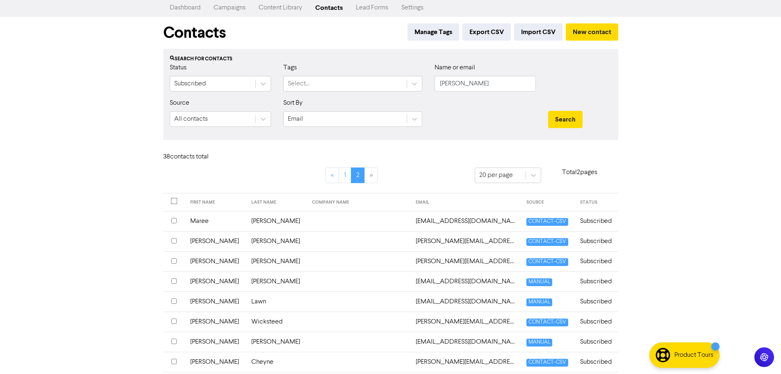
scroll to position [0, 0]
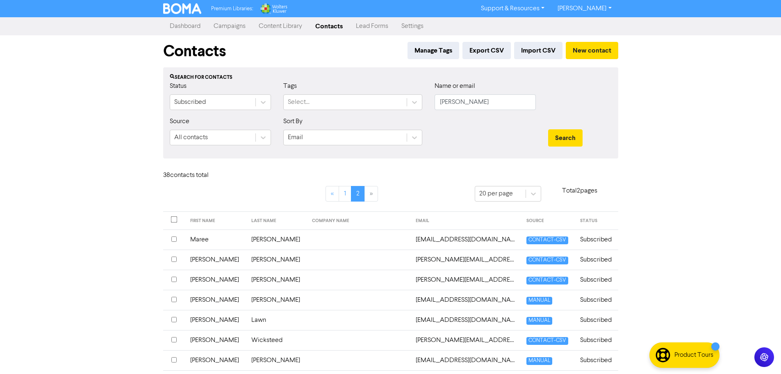
click at [193, 25] on link "Dashboard" at bounding box center [185, 26] width 44 height 16
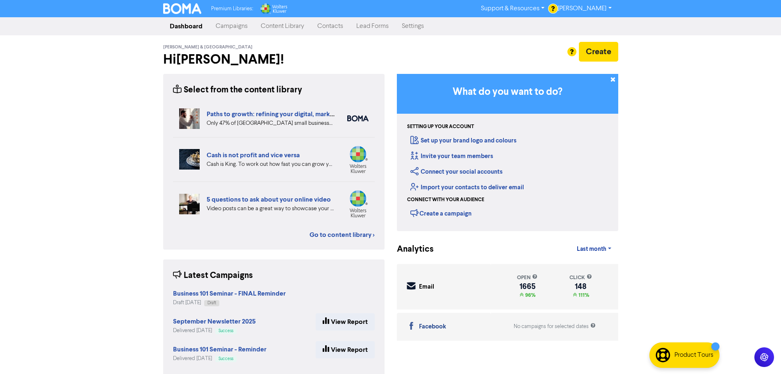
click at [324, 27] on link "Contacts" at bounding box center [330, 26] width 39 height 16
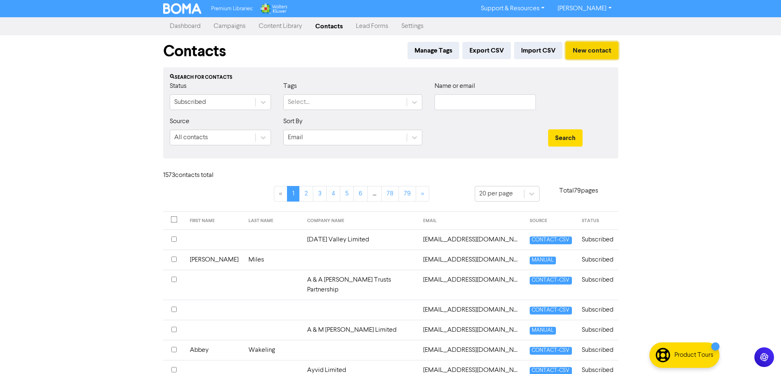
click at [600, 47] on button "New contact" at bounding box center [592, 50] width 53 height 17
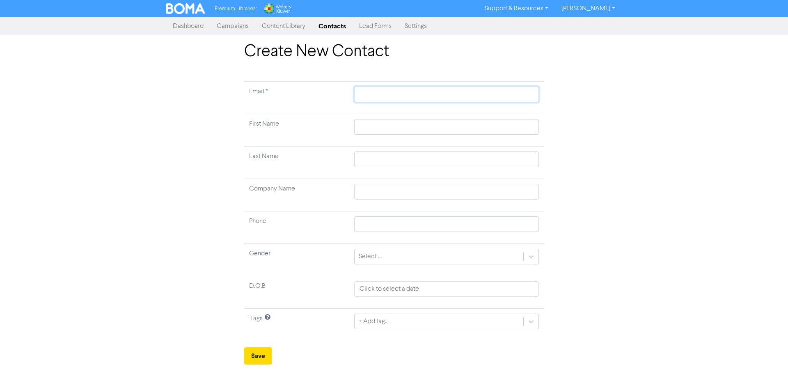
click at [384, 94] on input "text" at bounding box center [446, 95] width 185 height 16
paste input "[EMAIL_ADDRESS][DOMAIN_NAME]"
click at [380, 121] on input "text" at bounding box center [446, 127] width 185 height 16
click at [384, 157] on input "text" at bounding box center [446, 159] width 185 height 16
click at [254, 357] on button "Save" at bounding box center [258, 355] width 28 height 17
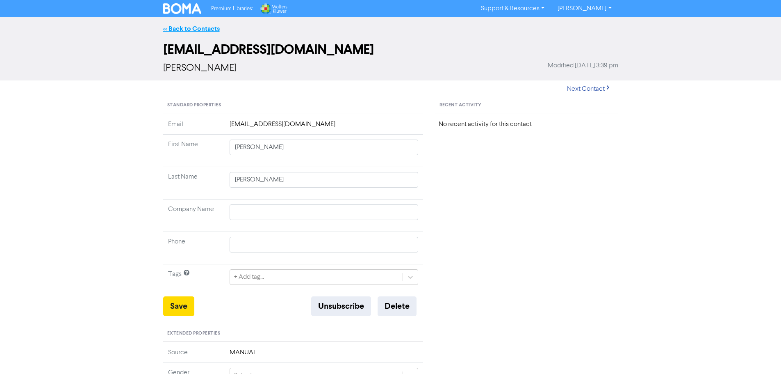
click at [198, 29] on link "<< Back to Contacts" at bounding box center [191, 29] width 57 height 8
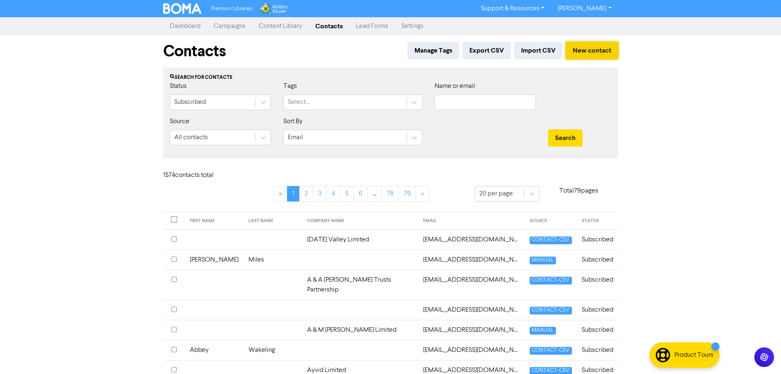
click at [589, 50] on button "New contact" at bounding box center [592, 50] width 53 height 17
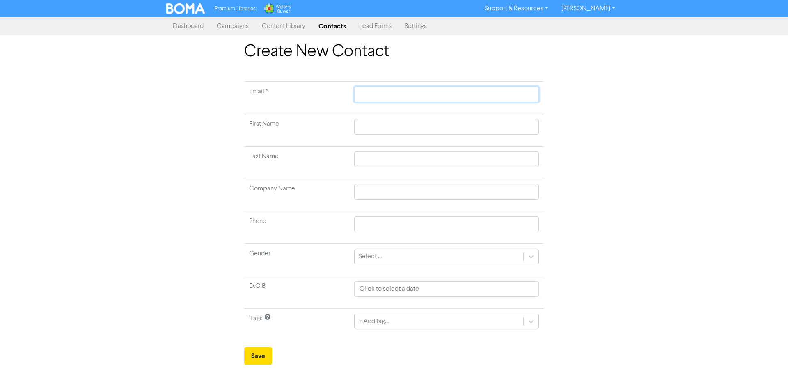
click at [394, 95] on input "text" at bounding box center [446, 95] width 185 height 16
paste input "[EMAIL_ADDRESS][DOMAIN_NAME]"
click at [381, 123] on input "text" at bounding box center [446, 127] width 185 height 16
click at [371, 158] on input "text" at bounding box center [446, 159] width 185 height 16
click at [253, 356] on button "Save" at bounding box center [258, 355] width 28 height 17
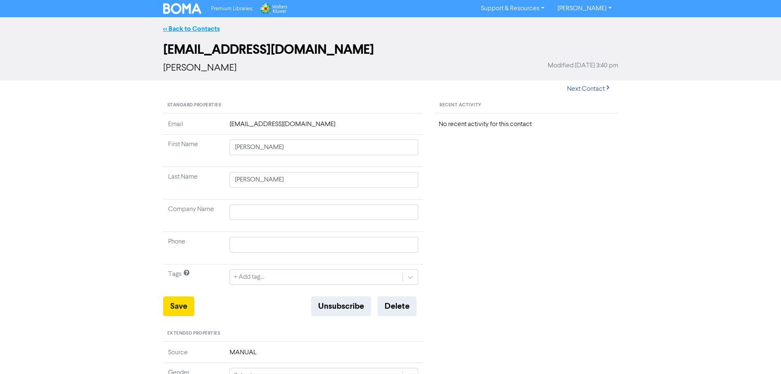
click at [194, 25] on link "<< Back to Contacts" at bounding box center [191, 29] width 57 height 8
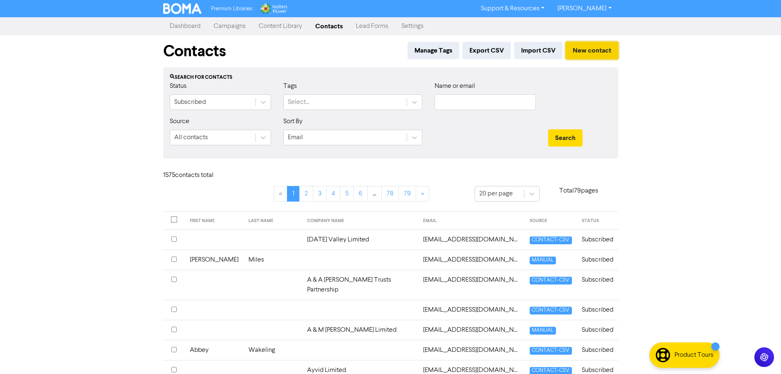
click at [596, 51] on button "New contact" at bounding box center [592, 50] width 53 height 17
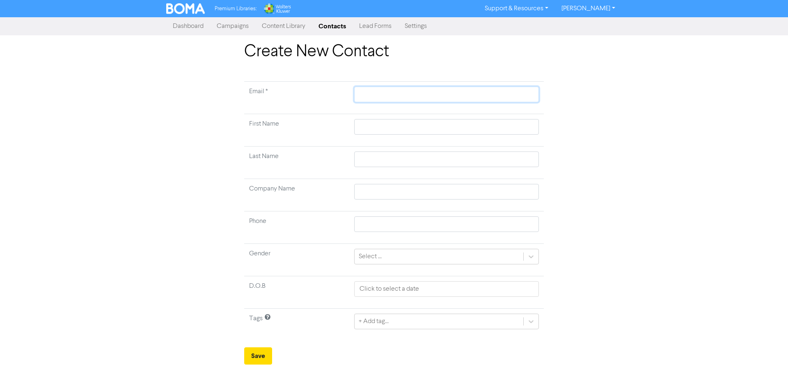
click at [395, 96] on input "text" at bounding box center [446, 95] width 185 height 16
paste input "[EMAIL_ADDRESS][DOMAIN_NAME]"
click at [373, 121] on input "text" at bounding box center [446, 127] width 185 height 16
click at [379, 158] on input "text" at bounding box center [446, 159] width 185 height 16
click at [256, 356] on button "Save" at bounding box center [258, 355] width 28 height 17
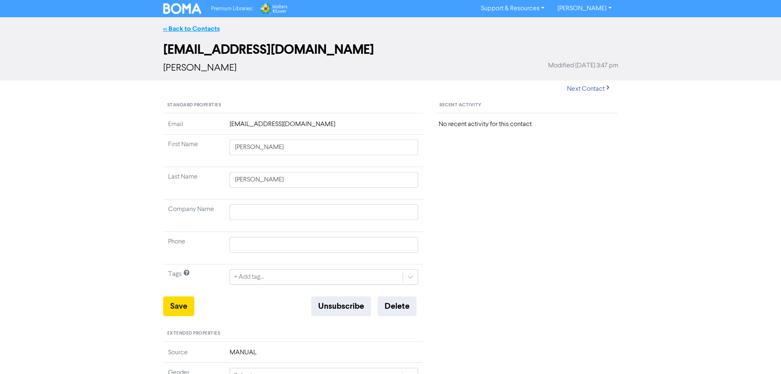
click at [184, 27] on link "<< Back to Contacts" at bounding box center [191, 29] width 57 height 8
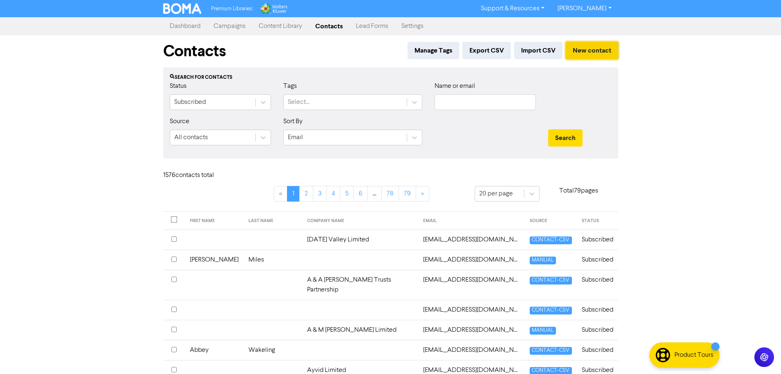
click at [589, 50] on button "New contact" at bounding box center [592, 50] width 53 height 17
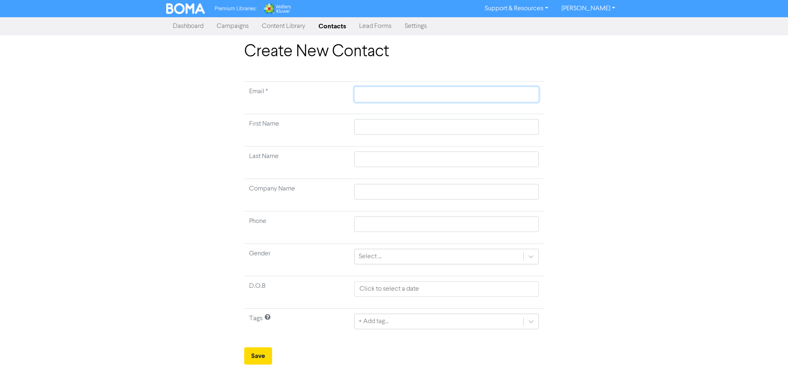
click at [389, 98] on input "text" at bounding box center [446, 95] width 185 height 16
paste input "[EMAIL_ADDRESS][DOMAIN_NAME]"
click at [398, 127] on input "text" at bounding box center [446, 127] width 185 height 16
click at [375, 159] on input "text" at bounding box center [446, 159] width 185 height 16
click at [264, 356] on button "Save" at bounding box center [258, 355] width 28 height 17
